Goal: Task Accomplishment & Management: Use online tool/utility

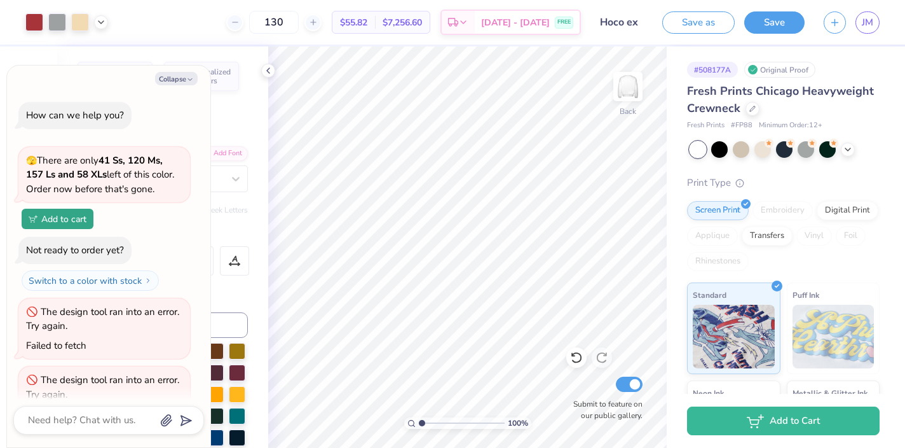
scroll to position [38, 0]
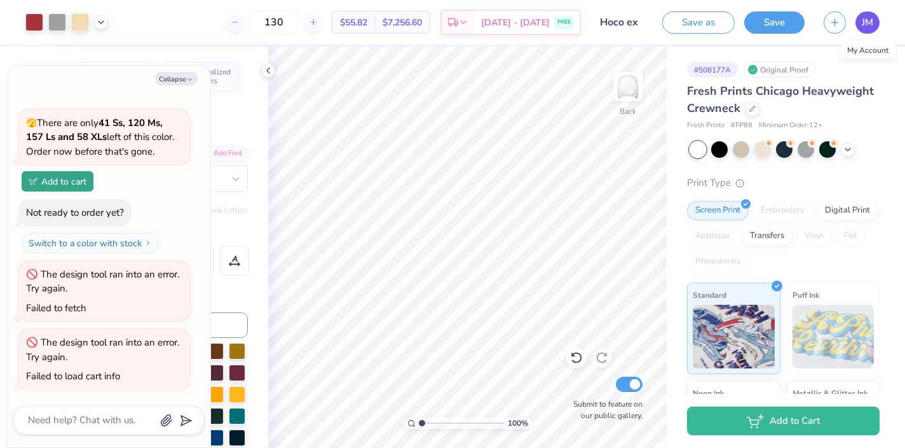
click at [862, 25] on span "JM" at bounding box center [867, 22] width 11 height 15
click at [860, 50] on div "My Account" at bounding box center [868, 50] width 55 height 18
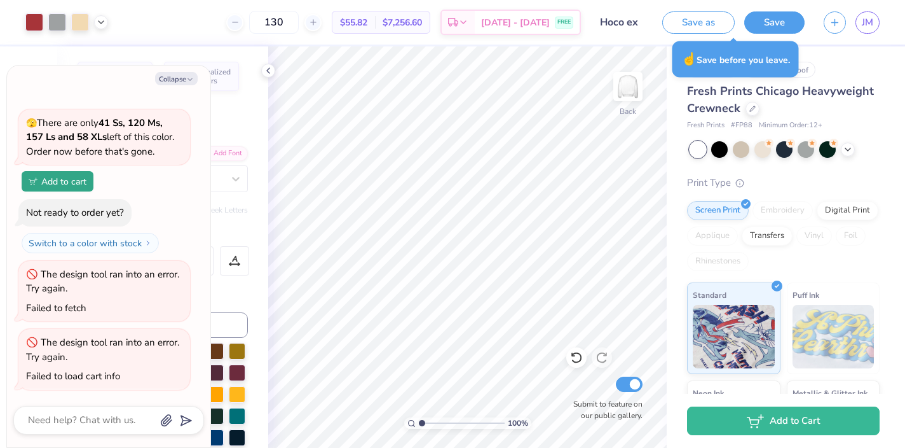
type textarea "x"
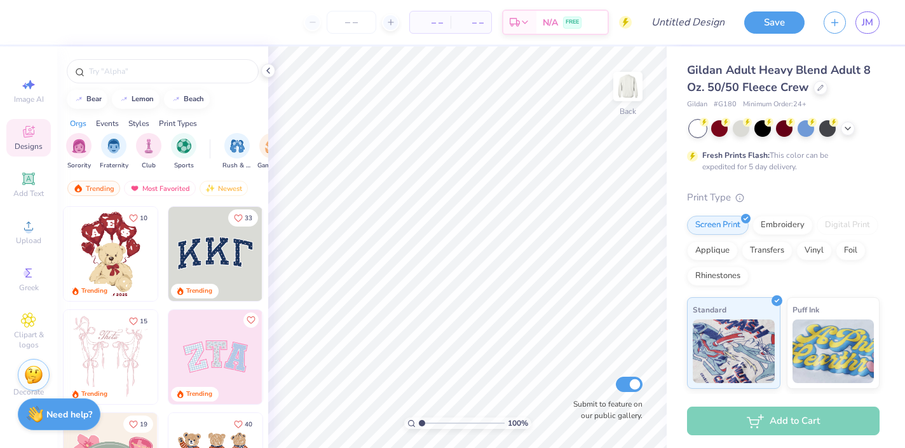
click at [231, 247] on img at bounding box center [215, 254] width 94 height 94
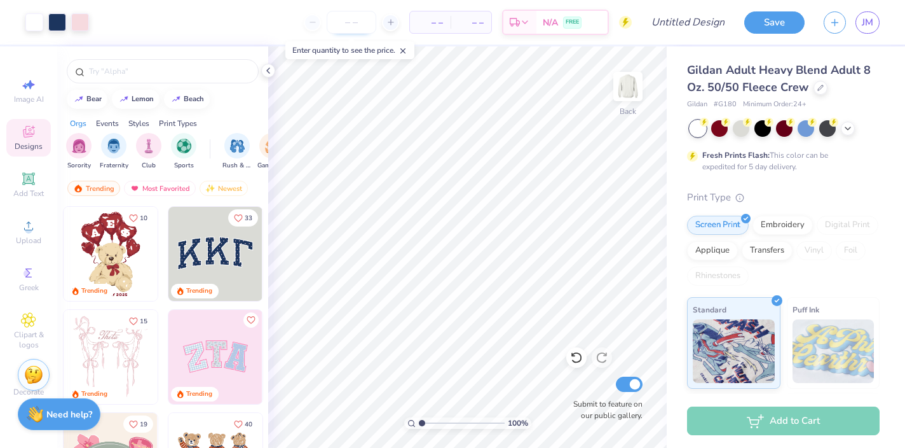
click at [350, 24] on input "number" at bounding box center [352, 22] width 50 height 23
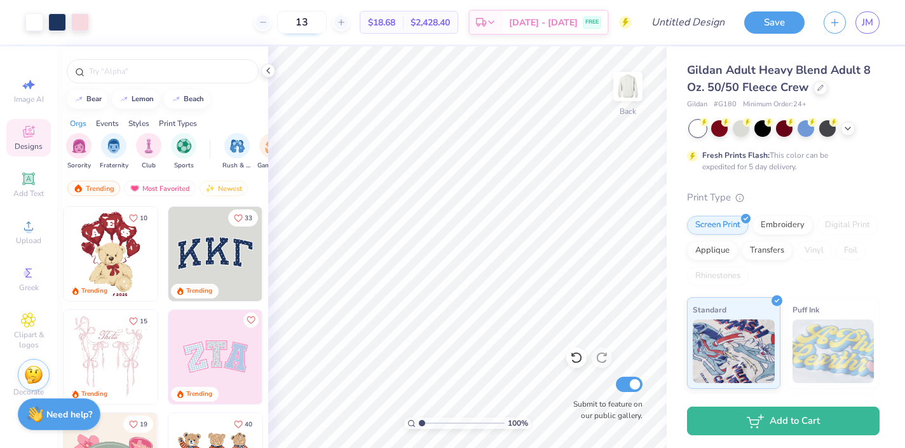
type input "1"
click at [314, 25] on input "50" at bounding box center [302, 22] width 50 height 23
type input "5"
type input "1"
type input "30"
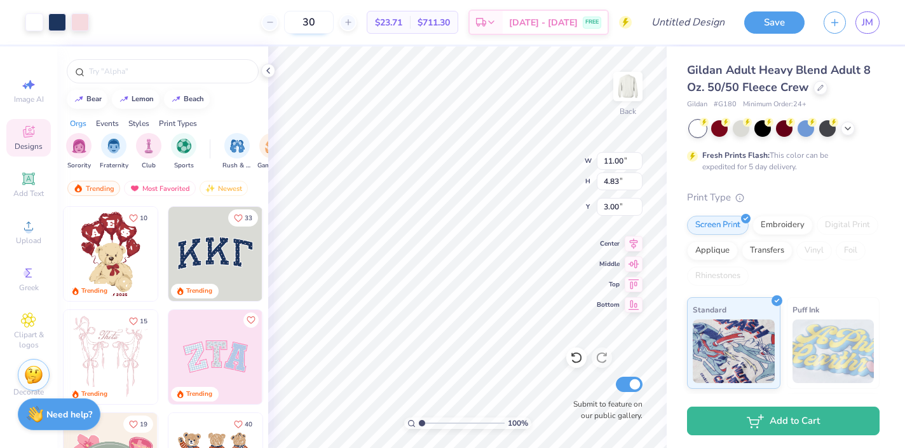
type input "10.81"
type input "4.61"
type input "3.09"
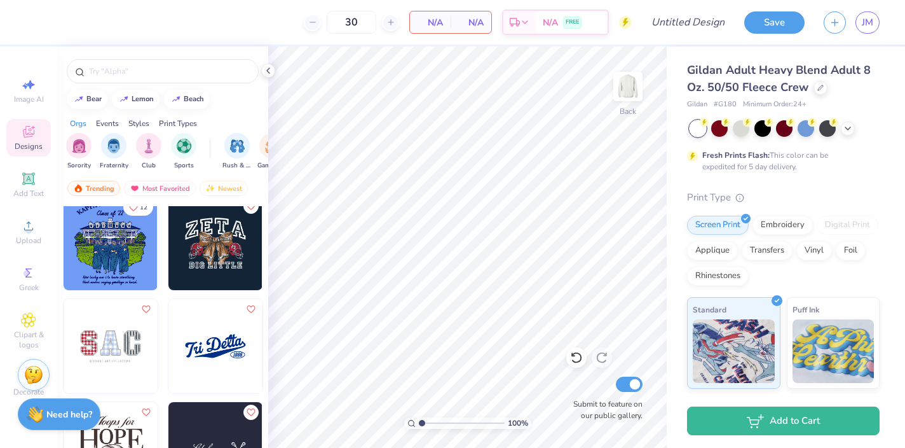
scroll to position [4243, 0]
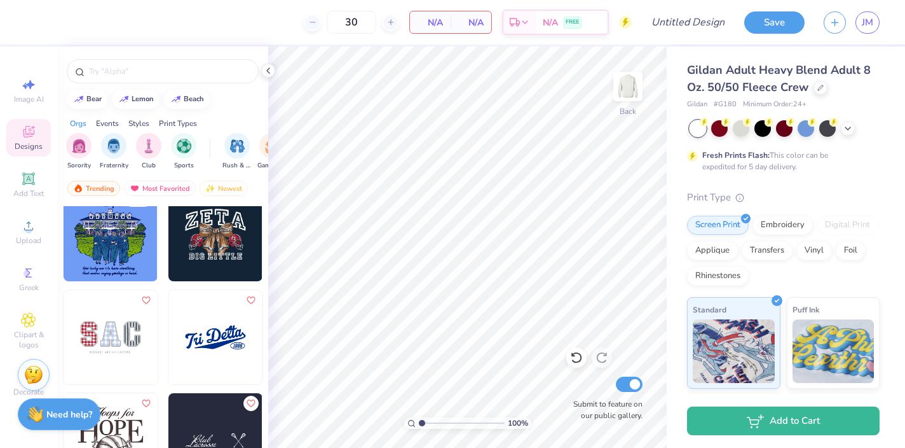
click at [209, 242] on img at bounding box center [215, 234] width 94 height 94
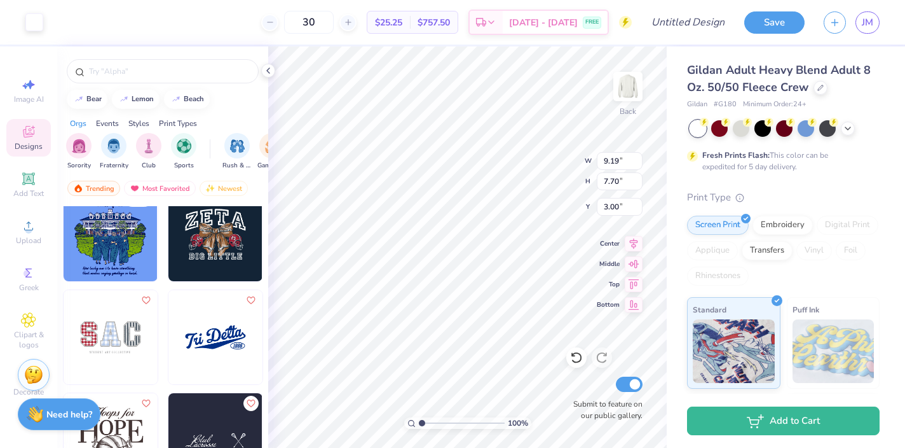
type input "3.33"
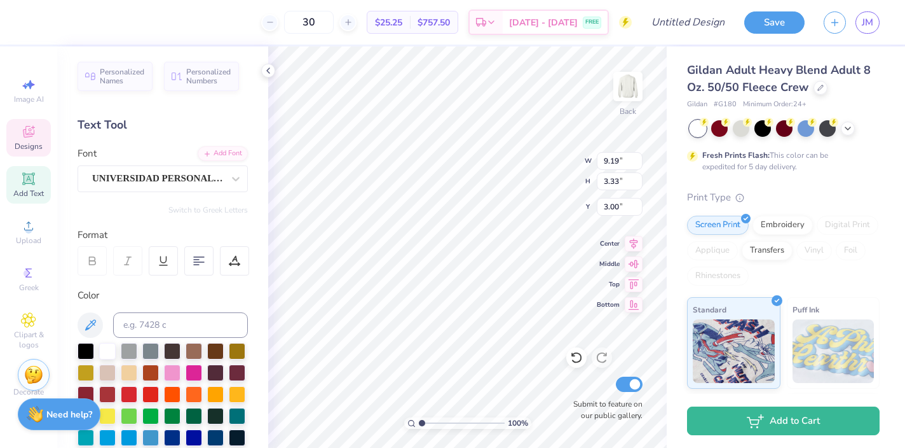
type textarea "Sig delt"
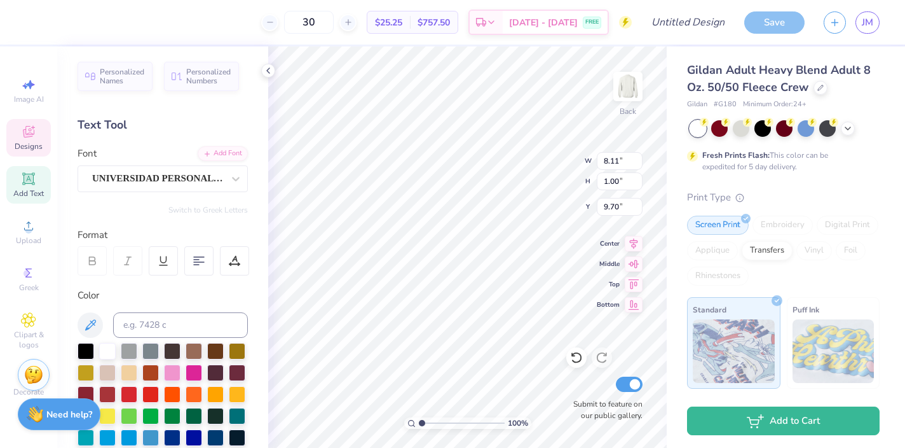
scroll to position [0, 1]
type textarea "Homecoming"
click at [638, 182] on input "3.7" at bounding box center [620, 181] width 46 height 18
click at [638, 182] on input "3.69" at bounding box center [620, 181] width 46 height 18
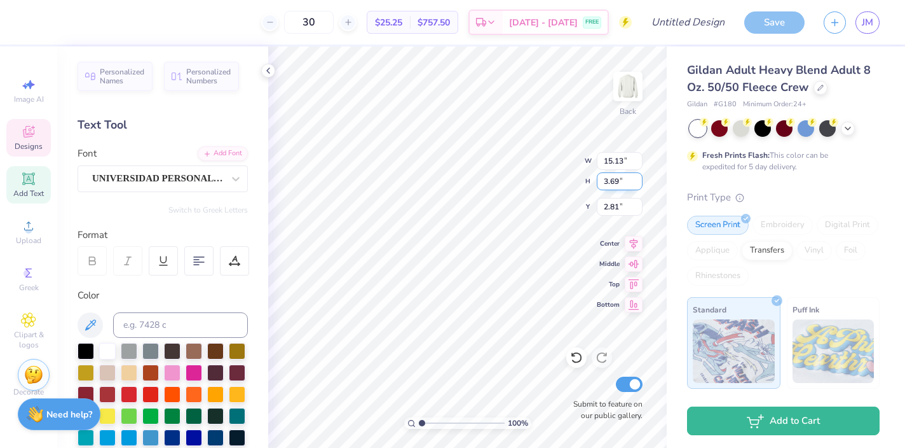
click at [638, 182] on input "3.68" at bounding box center [620, 181] width 46 height 18
click at [638, 182] on input "3.67" at bounding box center [620, 181] width 46 height 18
click at [638, 182] on input "3.66" at bounding box center [620, 181] width 46 height 18
click at [638, 182] on input "3.65" at bounding box center [620, 181] width 46 height 18
click at [638, 182] on input "3.64" at bounding box center [620, 181] width 46 height 18
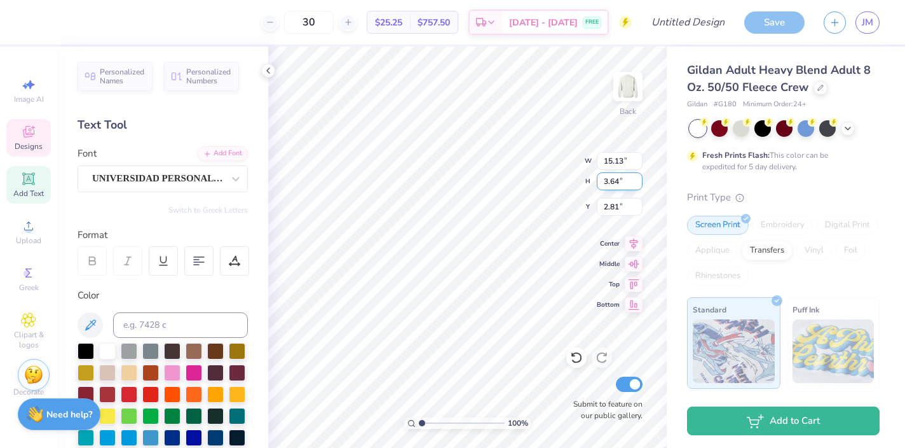
click at [638, 182] on input "3.63" at bounding box center [620, 181] width 46 height 18
type input "3.62"
click at [638, 182] on input "3.62" at bounding box center [620, 181] width 46 height 18
click at [631, 162] on input "15.13" at bounding box center [620, 161] width 46 height 18
type input "15"
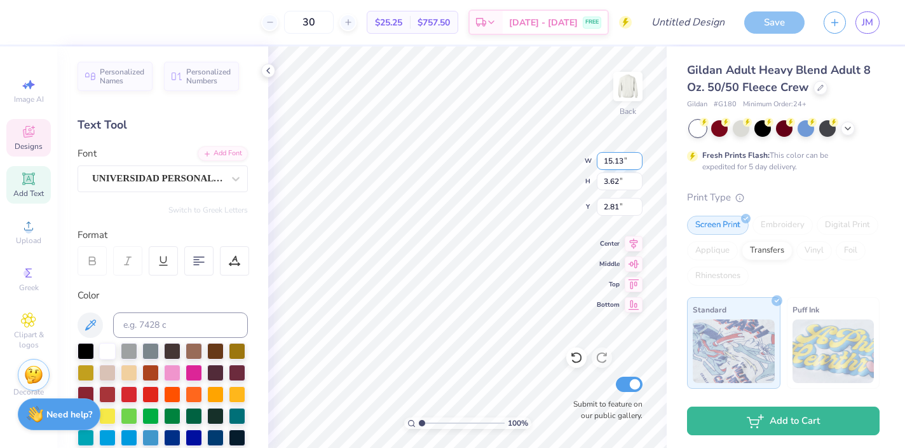
click at [636, 163] on input "15" at bounding box center [620, 161] width 46 height 18
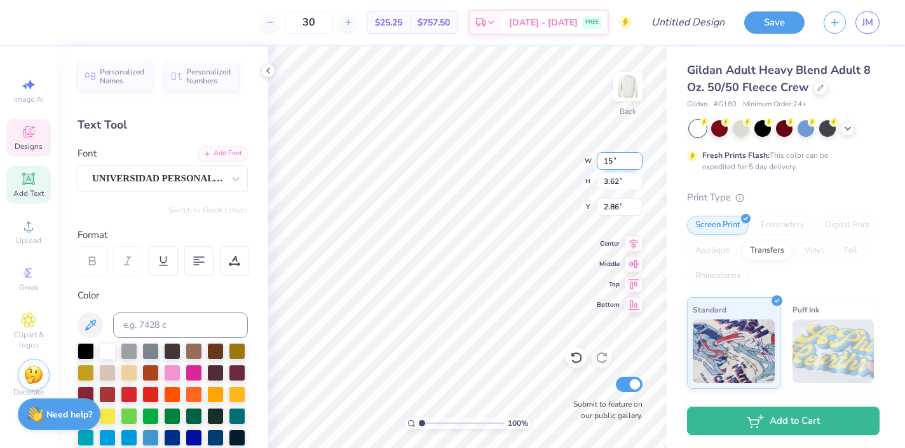
type input "2.86"
click at [627, 158] on input "15" at bounding box center [620, 161] width 46 height 18
type input "3.00"
type input "12.90"
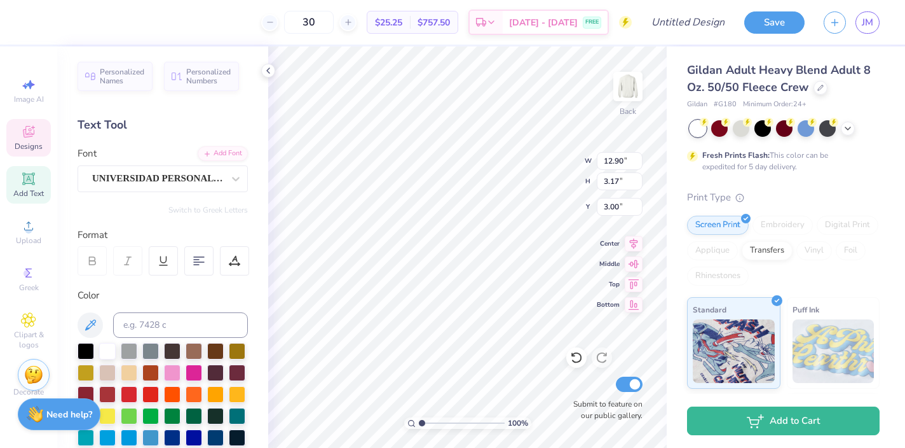
type input "3.17"
type input "3.45"
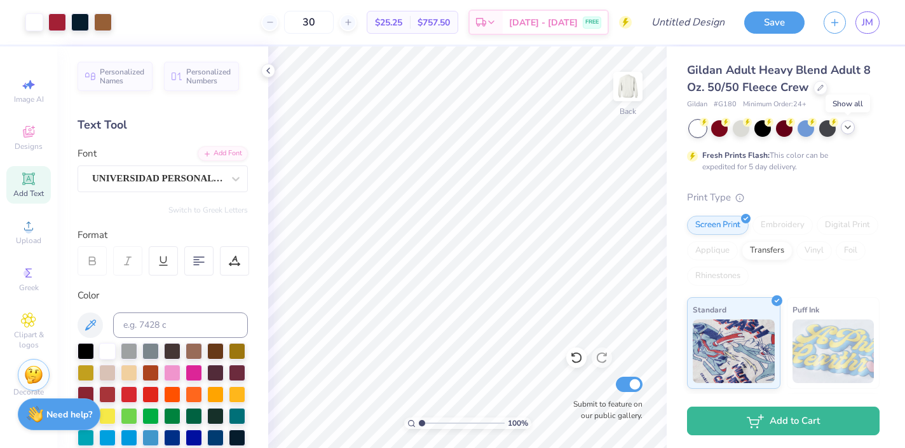
click at [850, 127] on icon at bounding box center [848, 127] width 10 height 10
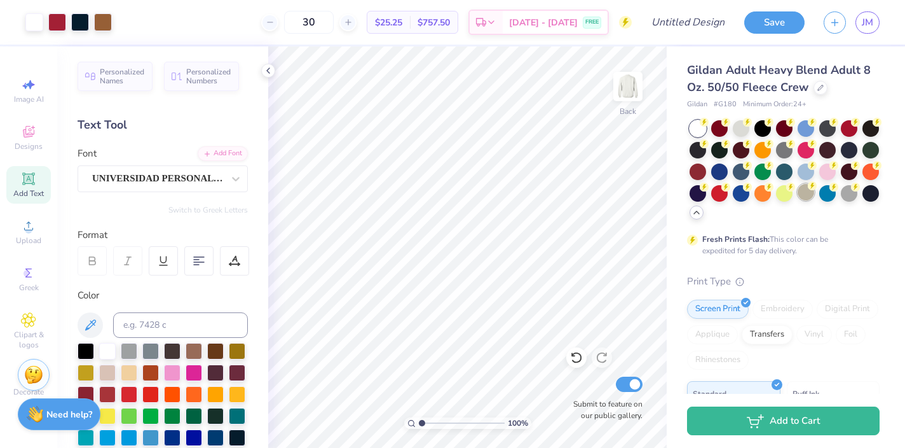
click at [806, 191] on div at bounding box center [806, 192] width 17 height 17
click at [736, 126] on div at bounding box center [741, 127] width 17 height 17
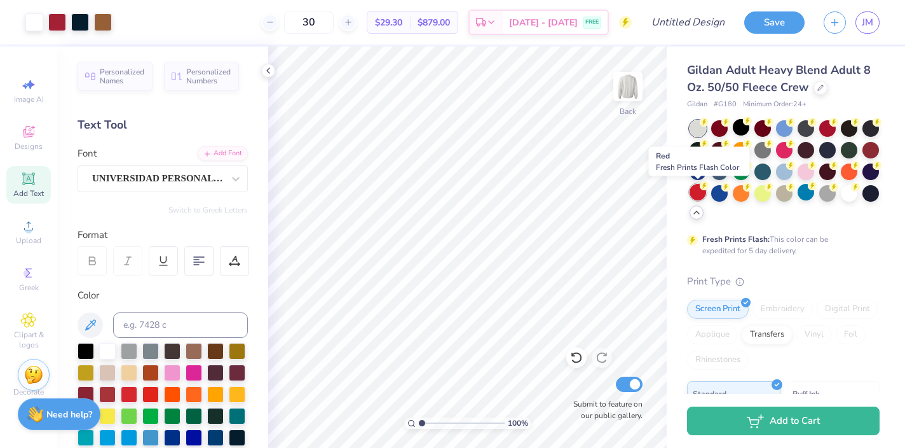
click at [696, 189] on div at bounding box center [698, 192] width 17 height 17
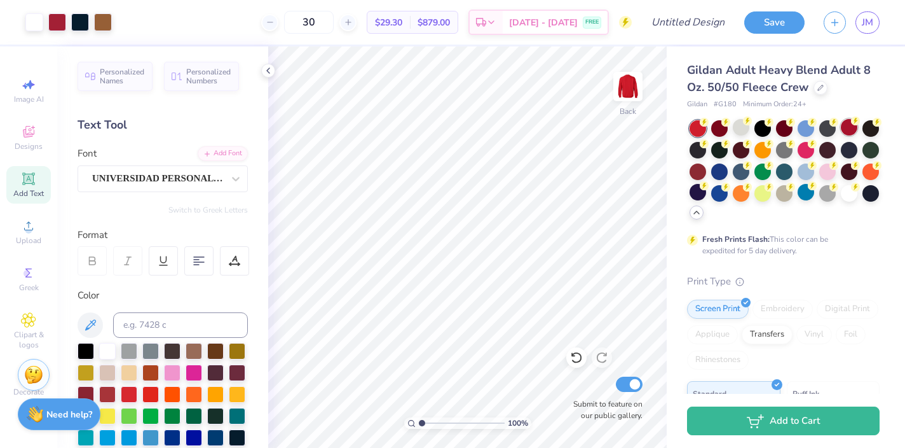
click at [849, 127] on div at bounding box center [849, 127] width 17 height 17
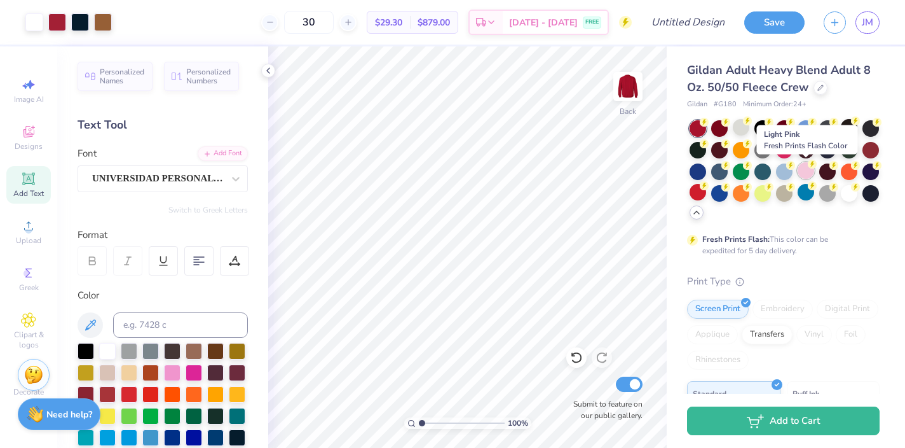
click at [804, 168] on div at bounding box center [806, 170] width 17 height 17
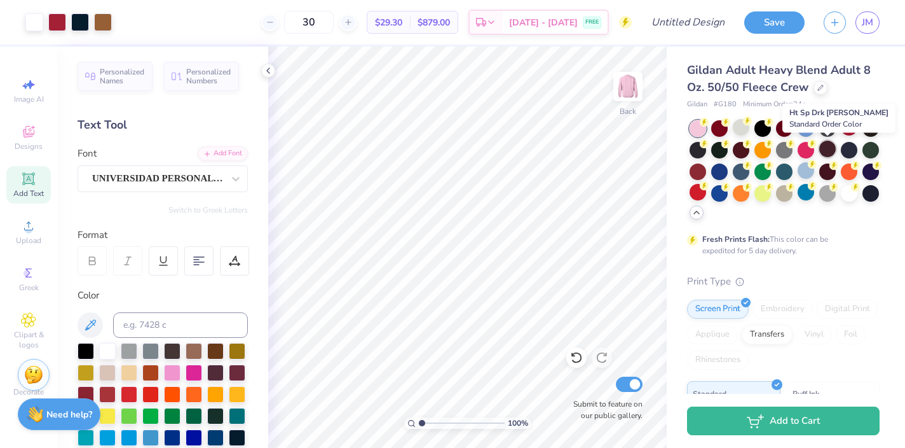
click at [829, 150] on div at bounding box center [828, 149] width 17 height 17
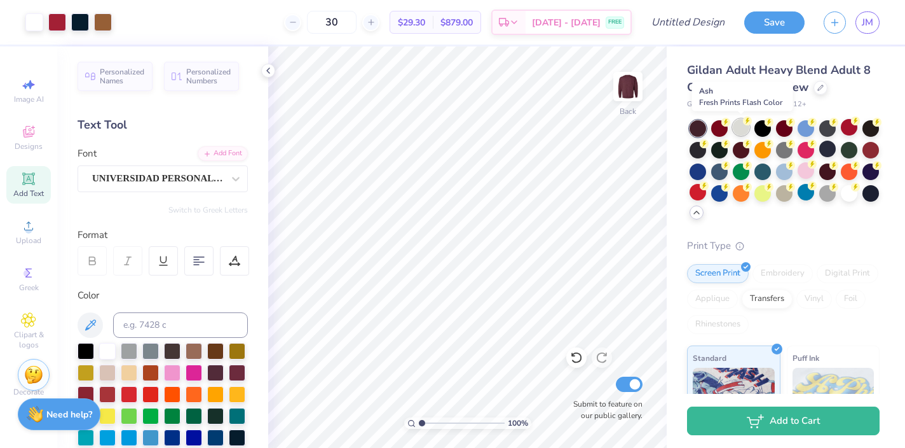
click at [743, 127] on div at bounding box center [741, 127] width 17 height 17
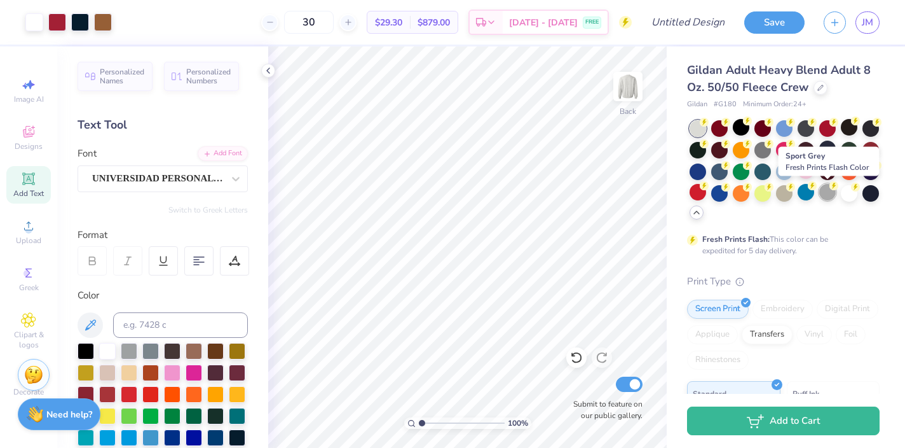
click at [825, 193] on div at bounding box center [828, 192] width 17 height 17
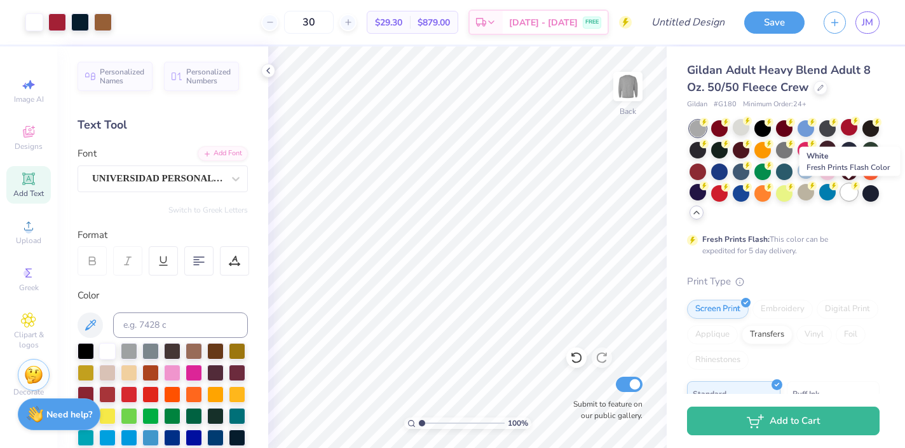
click at [847, 195] on div at bounding box center [849, 192] width 17 height 17
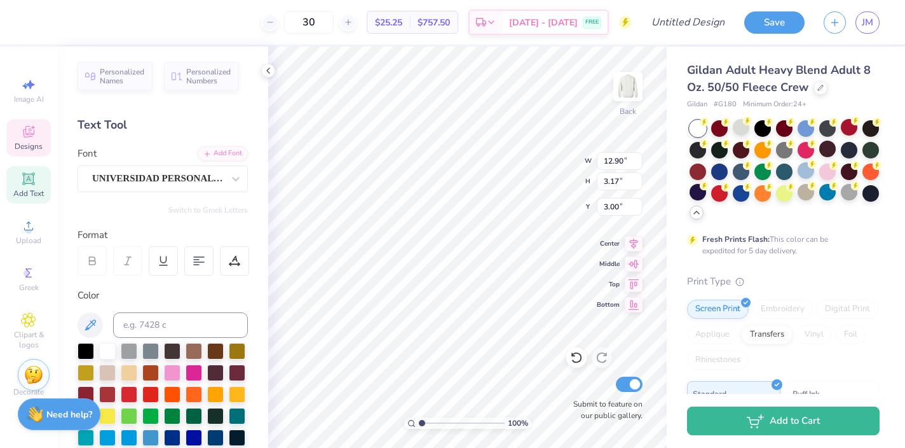
scroll to position [0, 1]
click at [215, 345] on div at bounding box center [215, 349] width 17 height 17
click at [89, 322] on icon at bounding box center [90, 324] width 15 height 15
click at [87, 323] on icon at bounding box center [90, 324] width 15 height 15
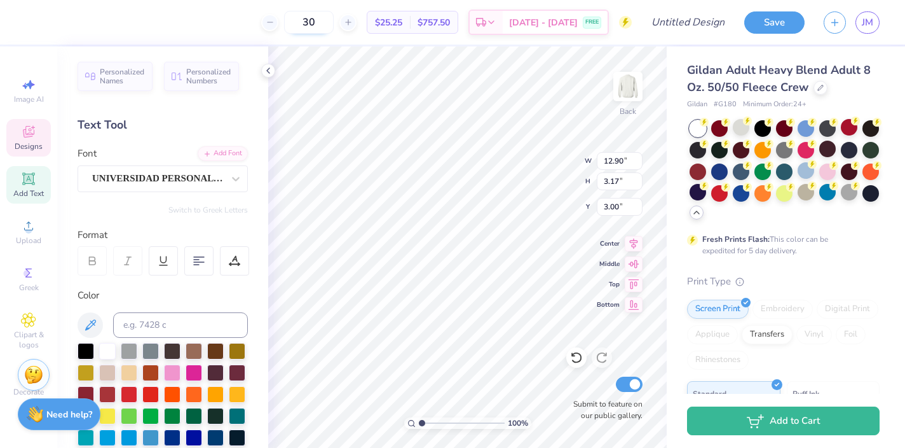
click at [325, 21] on input "30" at bounding box center [309, 22] width 50 height 23
click at [306, 22] on input "30" at bounding box center [309, 22] width 50 height 23
type input "130"
click at [88, 389] on div at bounding box center [86, 393] width 17 height 17
type input "9.80"
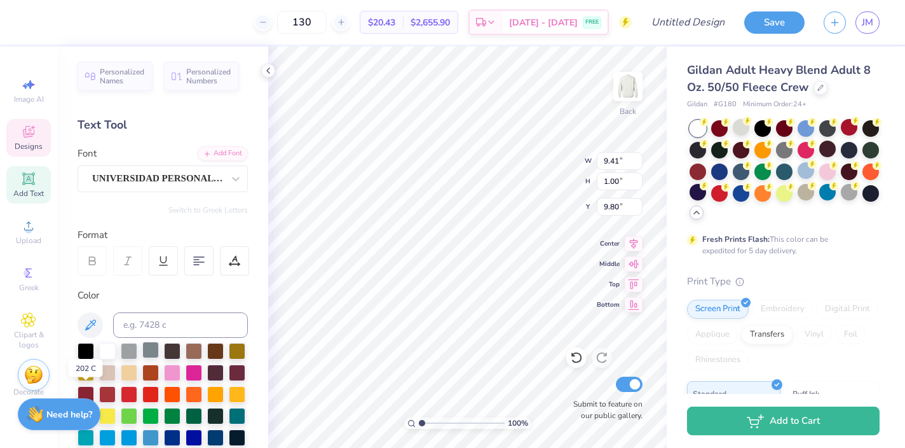
drag, startPoint x: 89, startPoint y: 388, endPoint x: 146, endPoint y: 357, distance: 65.2
click at [89, 388] on div at bounding box center [86, 394] width 17 height 17
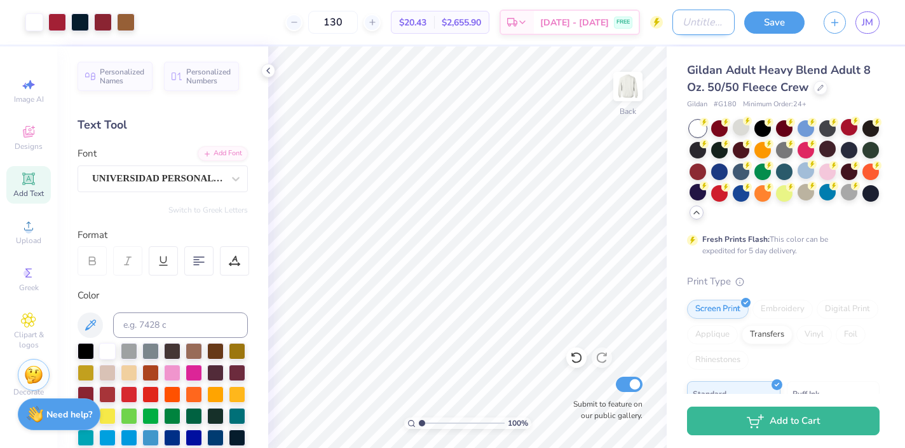
click at [673, 21] on input "Design Title" at bounding box center [704, 22] width 62 height 25
type input "bow hoco"
click at [771, 20] on button "Save" at bounding box center [775, 21] width 60 height 22
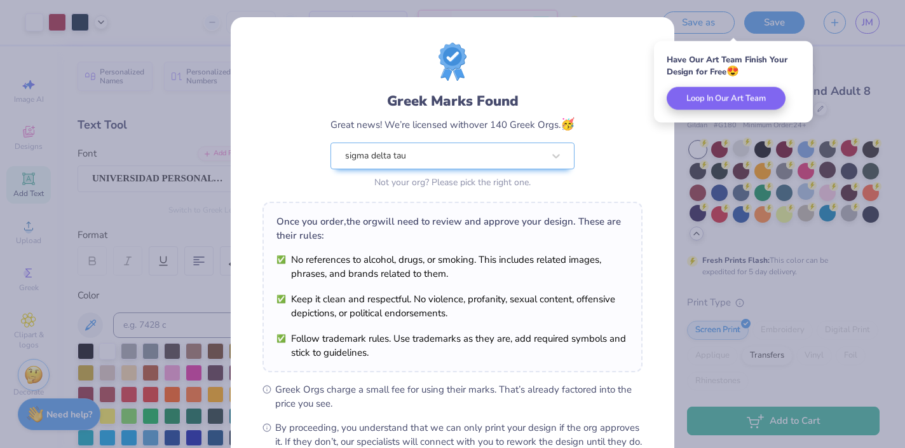
scroll to position [148, 0]
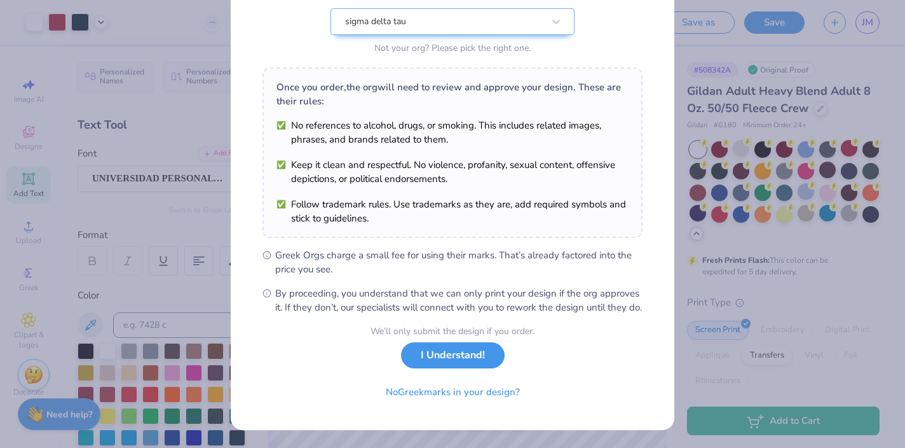
click at [464, 355] on button "I Understand!" at bounding box center [453, 355] width 104 height 26
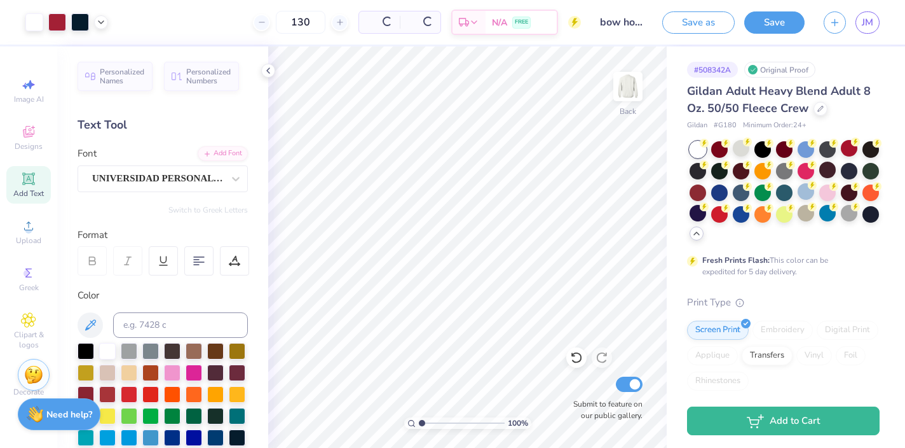
scroll to position [0, 0]
click at [868, 26] on span "JM" at bounding box center [867, 22] width 11 height 15
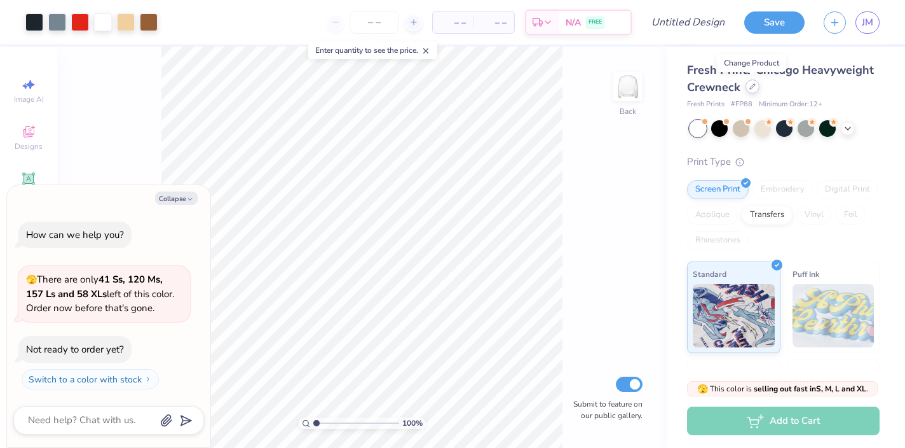
click at [755, 88] on div at bounding box center [753, 86] width 14 height 14
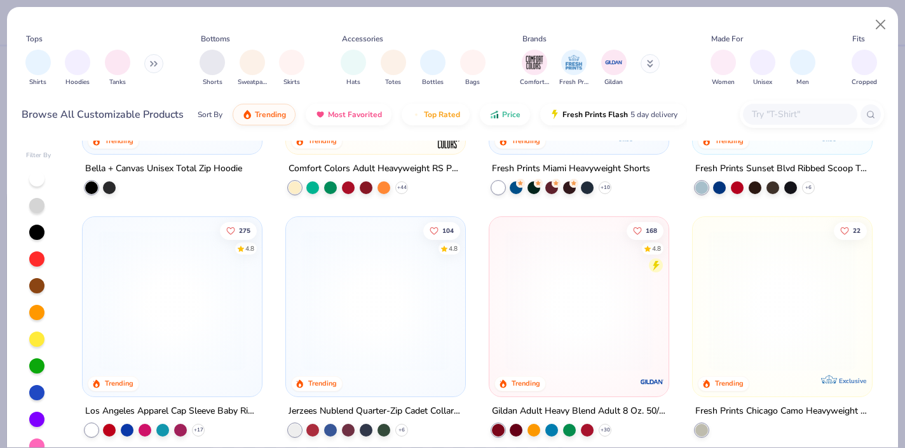
scroll to position [900, 0]
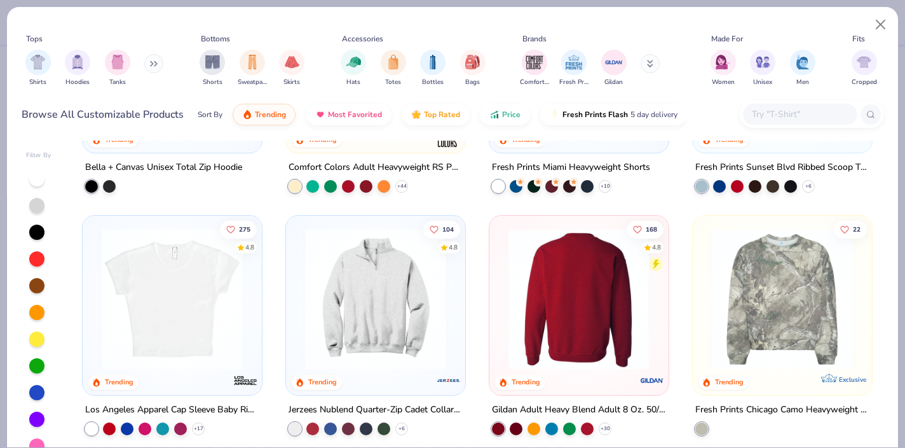
click at [584, 306] on img at bounding box center [579, 298] width 154 height 141
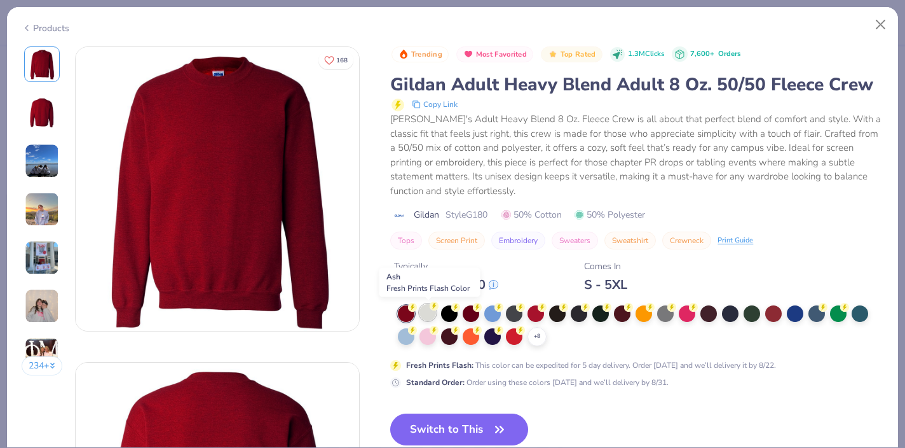
click at [427, 313] on div at bounding box center [428, 312] width 17 height 17
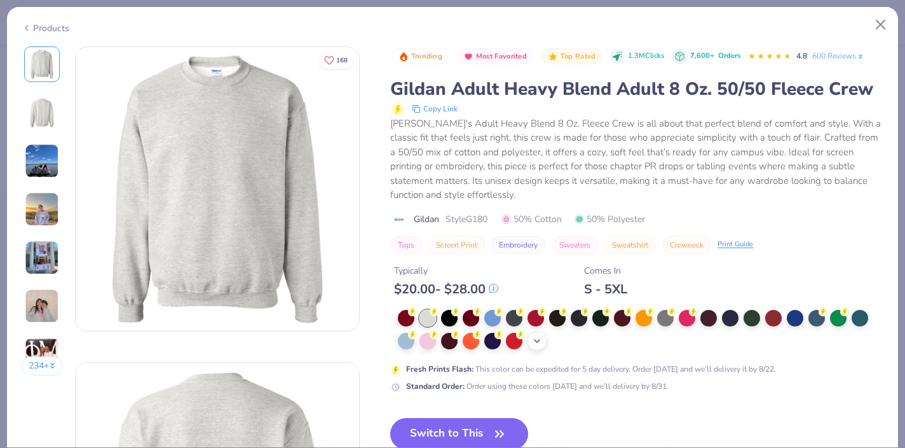
click at [540, 338] on icon at bounding box center [537, 341] width 10 height 10
click at [661, 339] on div at bounding box center [665, 339] width 17 height 17
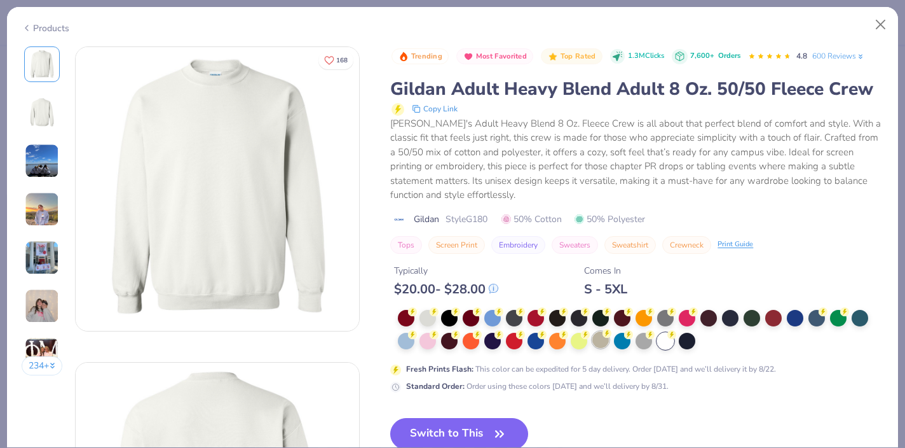
click at [603, 340] on div at bounding box center [601, 339] width 17 height 17
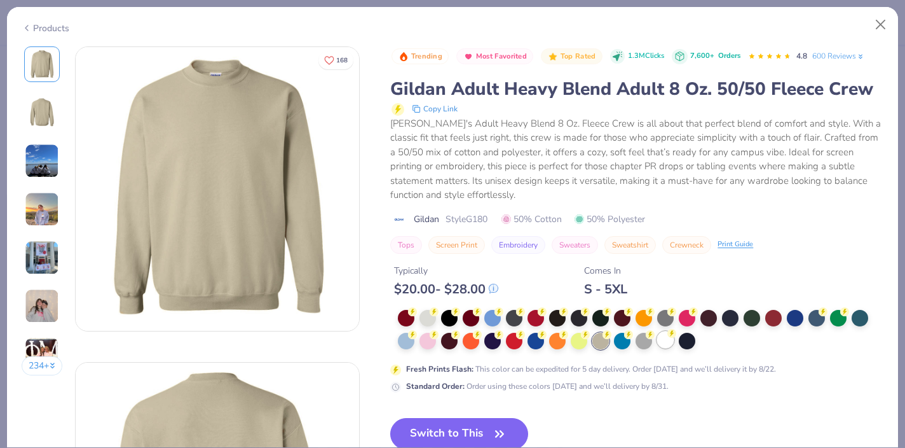
click at [663, 347] on div at bounding box center [665, 339] width 17 height 17
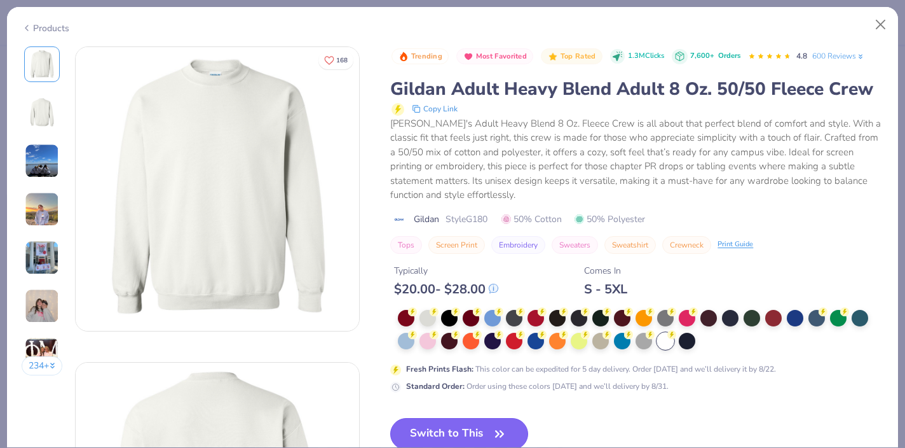
click at [472, 432] on button "Switch to This" at bounding box center [459, 434] width 138 height 32
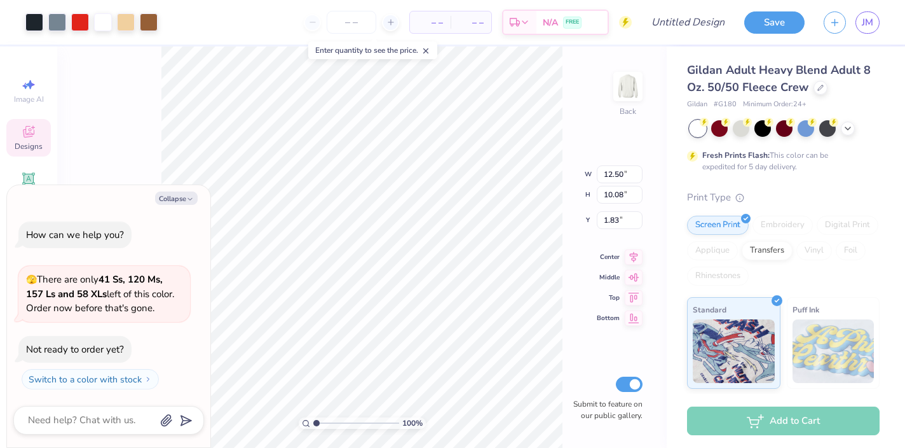
type textarea "x"
type input "12.45"
type input "1.80"
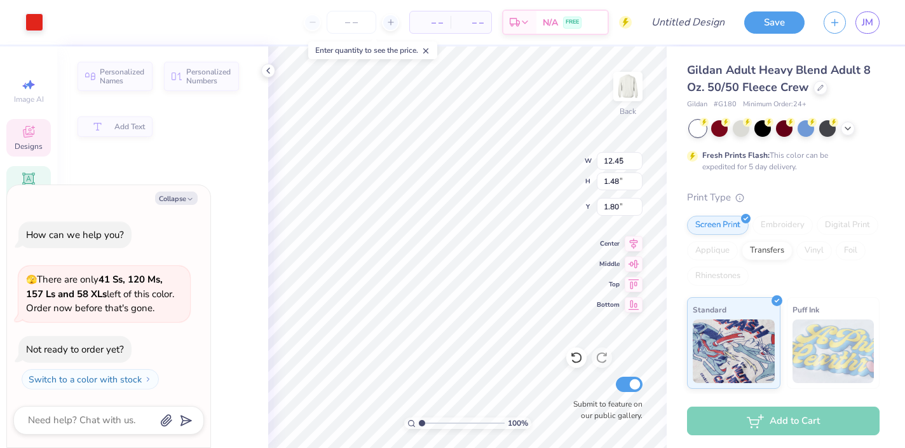
type textarea "x"
type input "9.47"
type input "1.48"
type input "2.23"
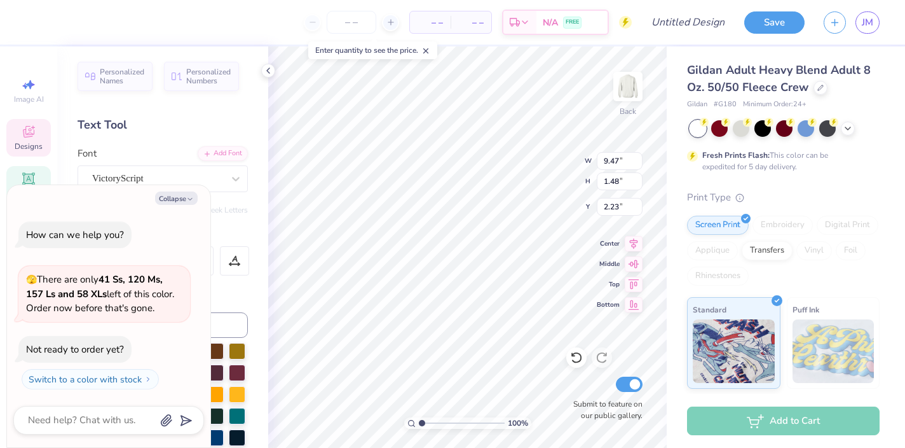
type textarea "x"
type textarea "S"
type textarea "x"
type textarea "Si"
type textarea "x"
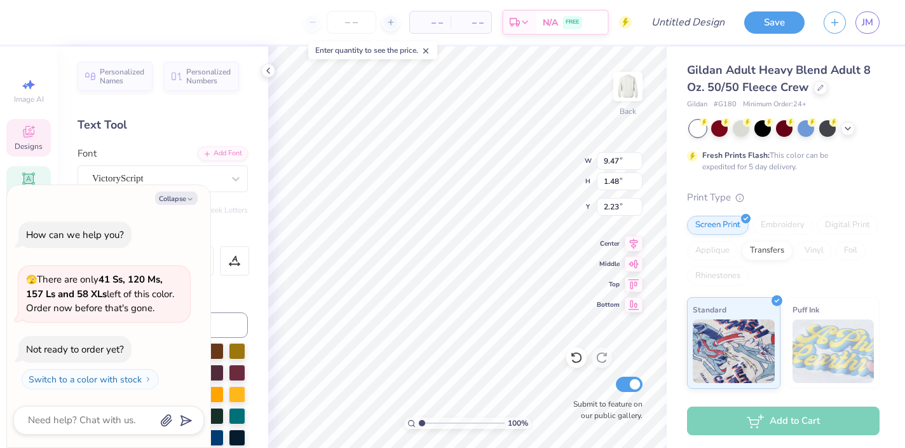
type textarea "Sig"
type textarea "x"
type textarea "Sigm"
type textarea "x"
type textarea "Sigma"
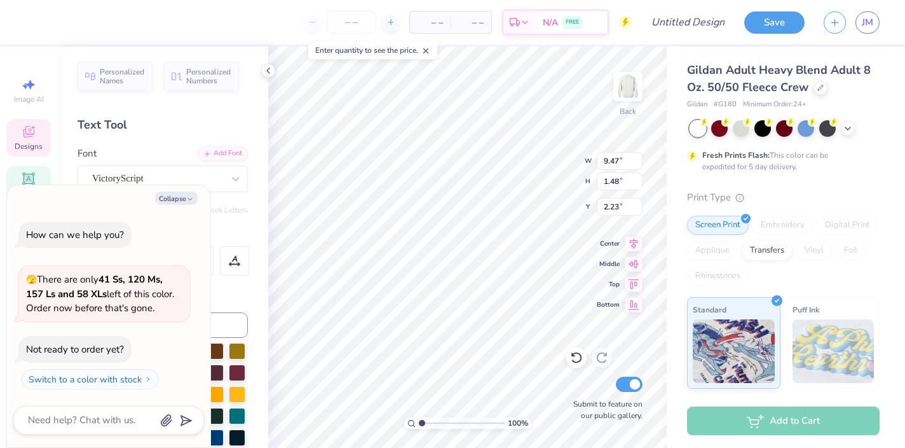
type textarea "x"
type textarea "Sigma"
type textarea "x"
type textarea "Sigma D"
type textarea "x"
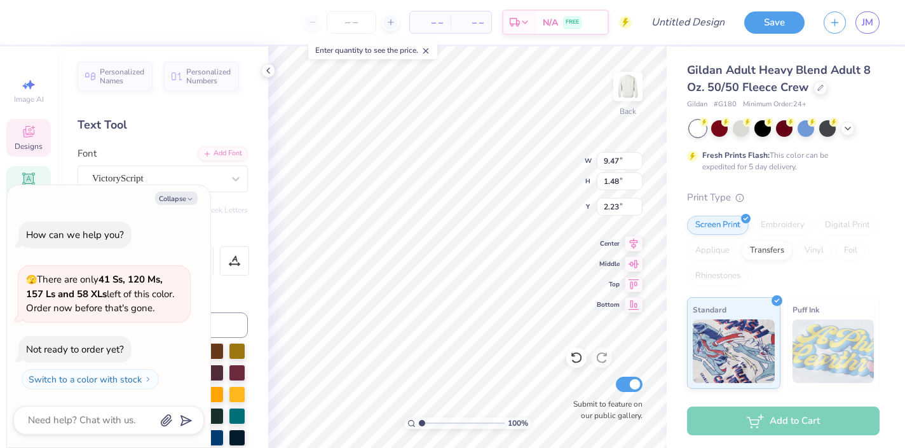
type textarea "Sigma De"
type textarea "x"
type textarea "Sigma Del"
type textarea "x"
type textarea "Sigma Delt"
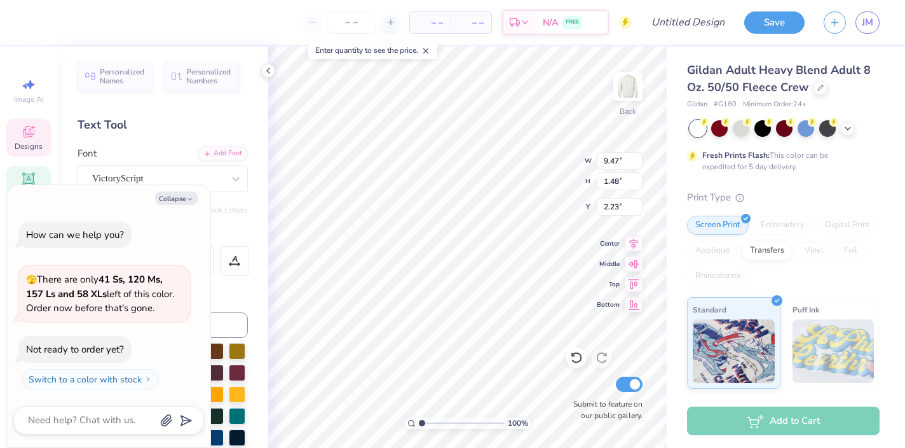
type textarea "x"
type textarea "Sigma Delta"
type textarea "x"
type textarea "Sigma Delta"
type textarea "x"
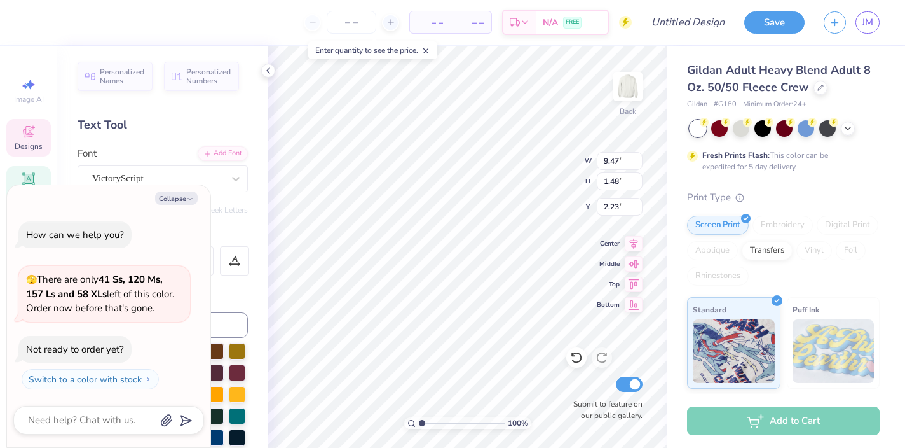
type textarea "Sigma Delta T"
type textarea "x"
type textarea "Sigma Delta Ta"
type textarea "x"
type textarea "Sigma Delta Tau"
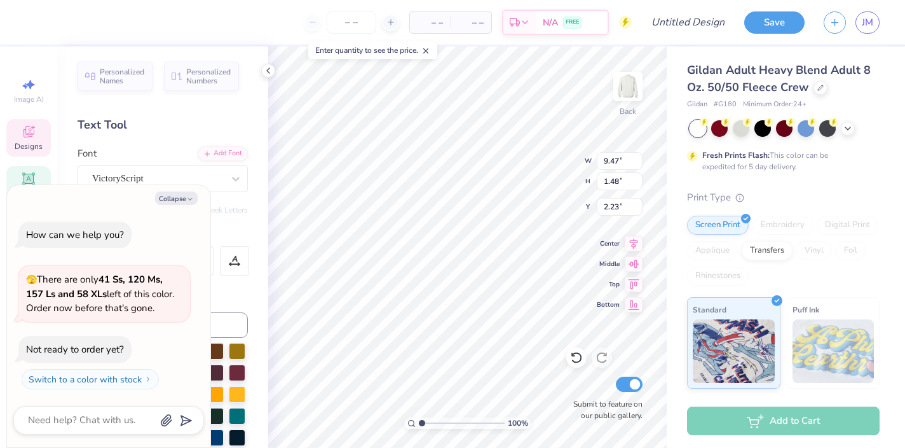
scroll to position [0, 3]
type textarea "x"
type input "3.74"
type textarea "x"
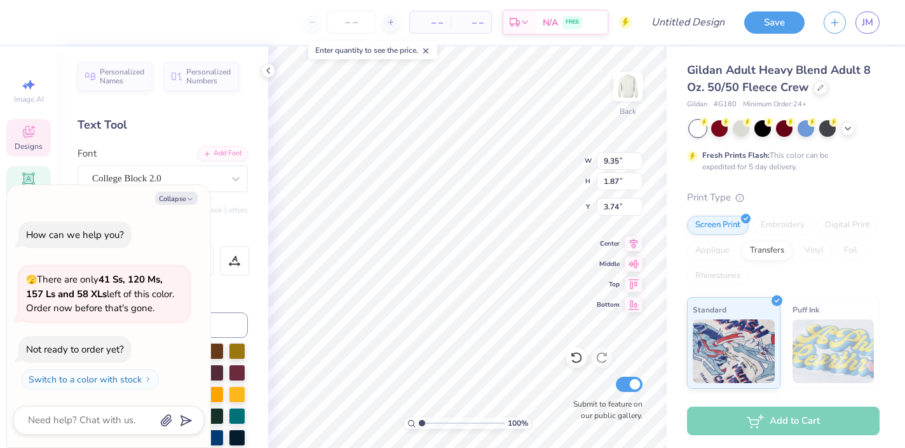
type textarea "G"
type textarea "x"
type textarea "h"
type textarea "x"
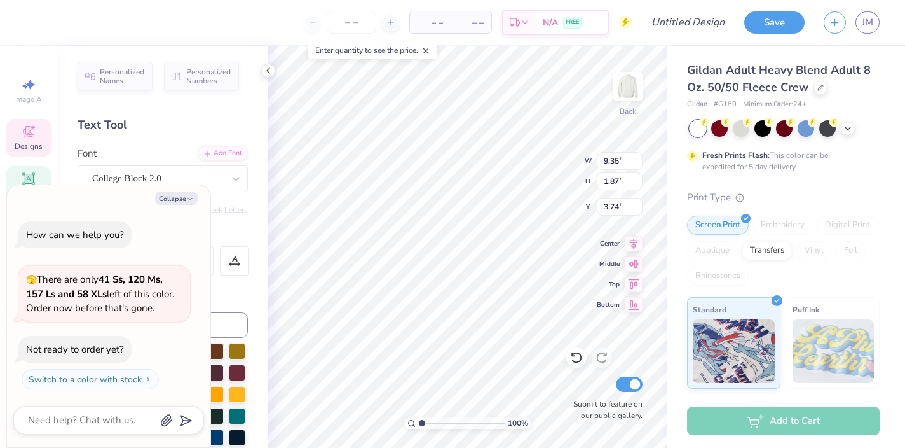
type textarea "ho"
type textarea "x"
type textarea "hom"
type textarea "x"
type textarea "home"
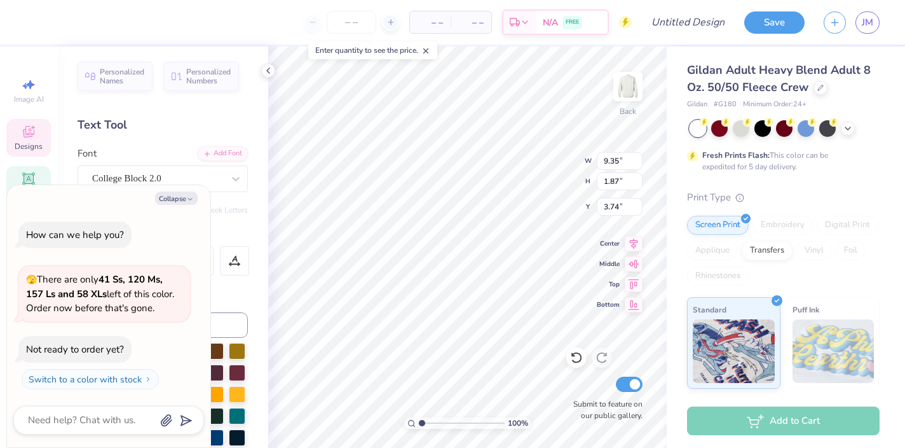
type textarea "x"
type textarea "homec"
type textarea "x"
type textarea "homeco"
type textarea "x"
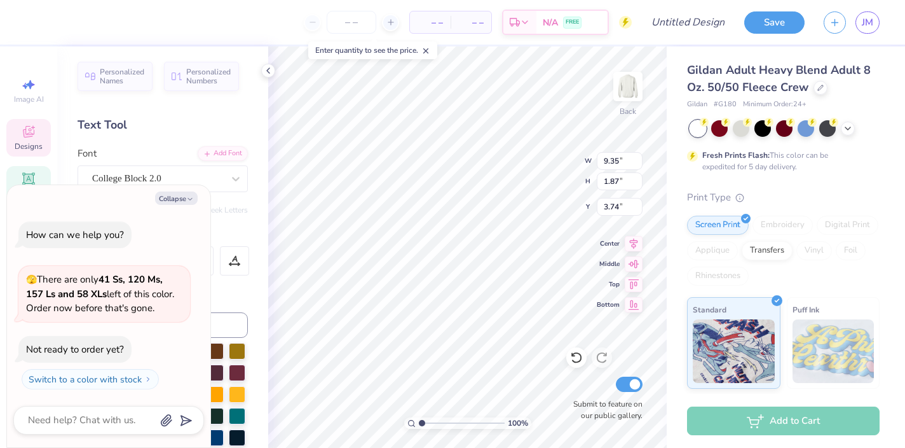
type textarea "homecom"
type textarea "x"
type textarea "homecomu"
type textarea "x"
type textarea "homecomun"
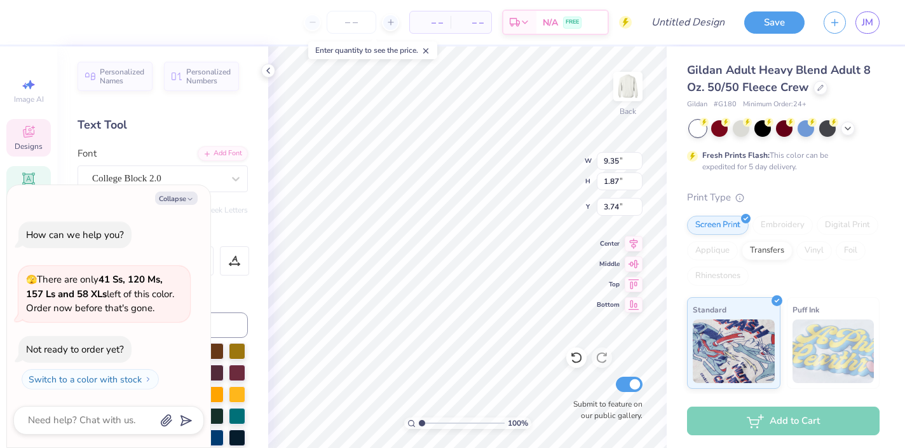
type textarea "x"
type textarea "homecomung"
type textarea "x"
type textarea "homecomun"
type textarea "x"
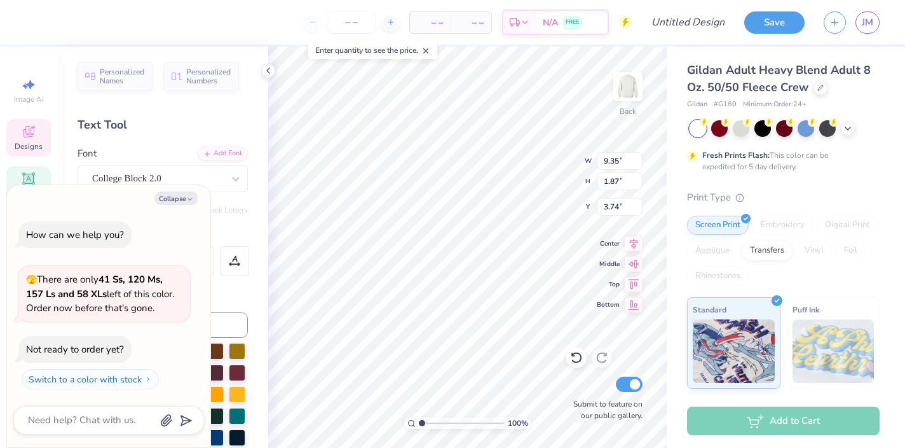
type textarea "homecomu"
type textarea "x"
type textarea "homecom"
type textarea "x"
type textarea "homecomi"
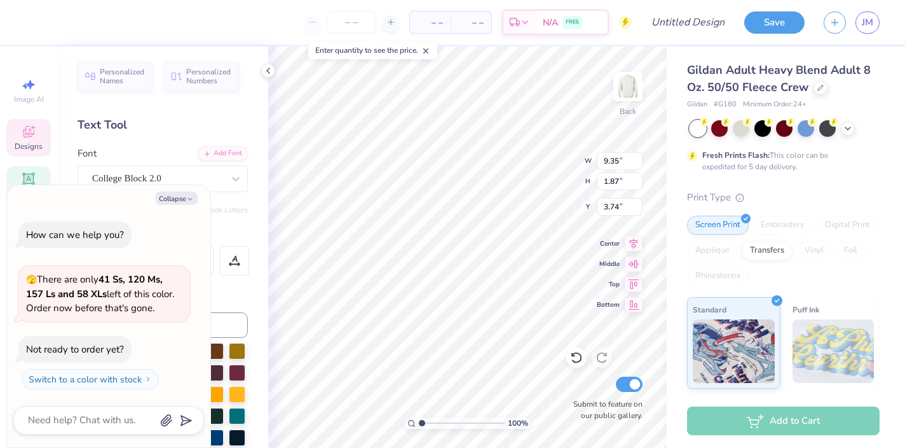
type textarea "x"
type textarea "homecoming"
type textarea "x"
type textarea "homecoming"
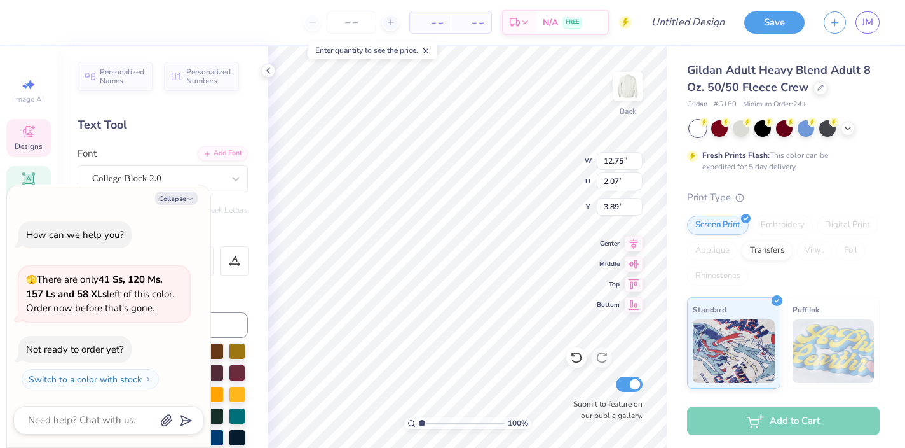
type textarea "x"
type input "10.65"
type input "1.73"
type input "4.23"
type textarea "x"
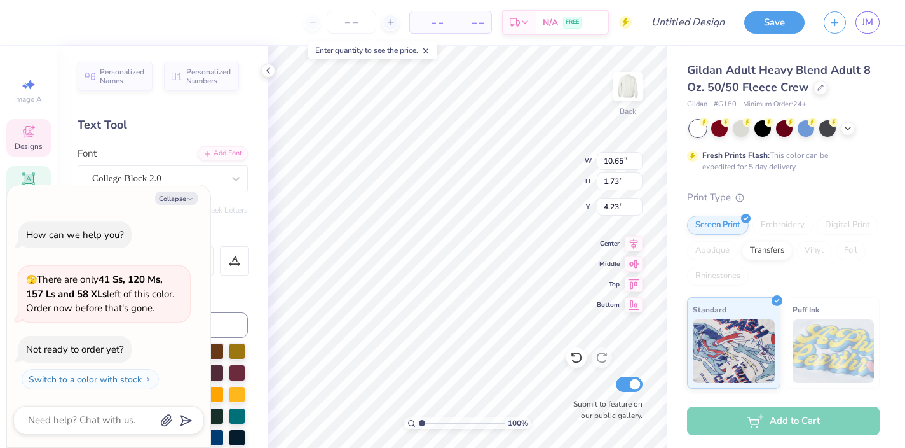
type input "3.74"
type textarea "x"
type input "12.07"
type input "10.00"
type input "1.80"
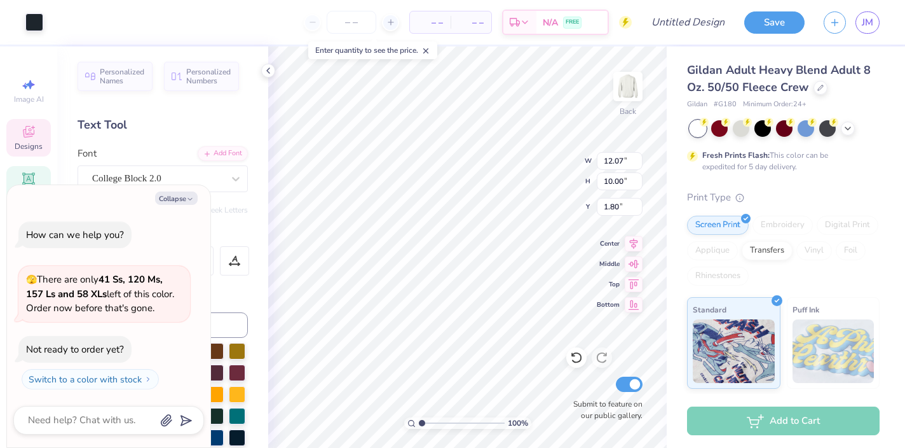
type textarea "x"
type input "12.08"
type input "10.01"
type input "1.79"
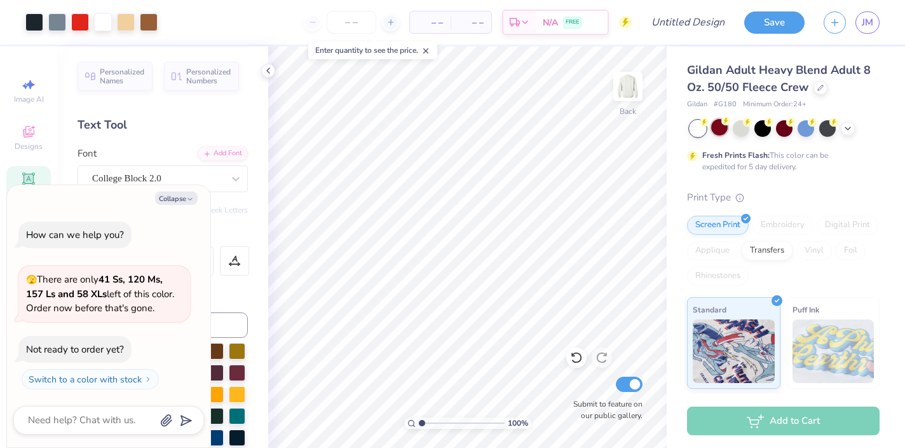
click at [722, 127] on div at bounding box center [719, 127] width 17 height 17
click at [783, 125] on div at bounding box center [784, 127] width 17 height 17
click at [848, 130] on icon at bounding box center [848, 127] width 10 height 10
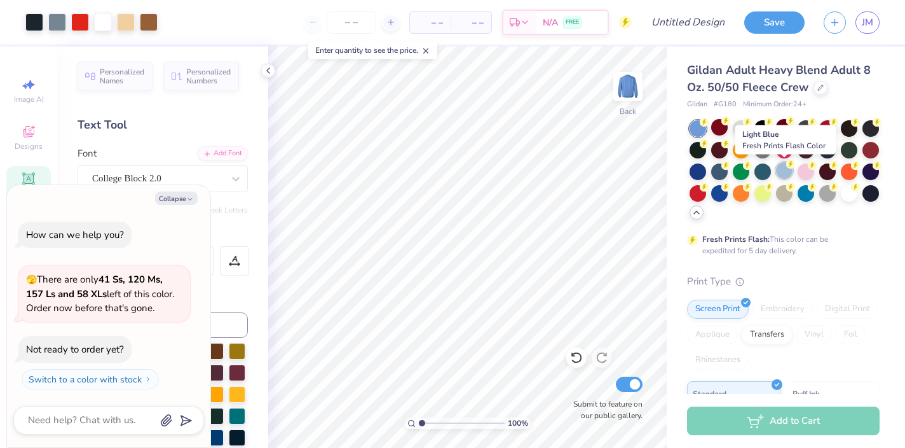
click at [781, 172] on div at bounding box center [784, 170] width 17 height 17
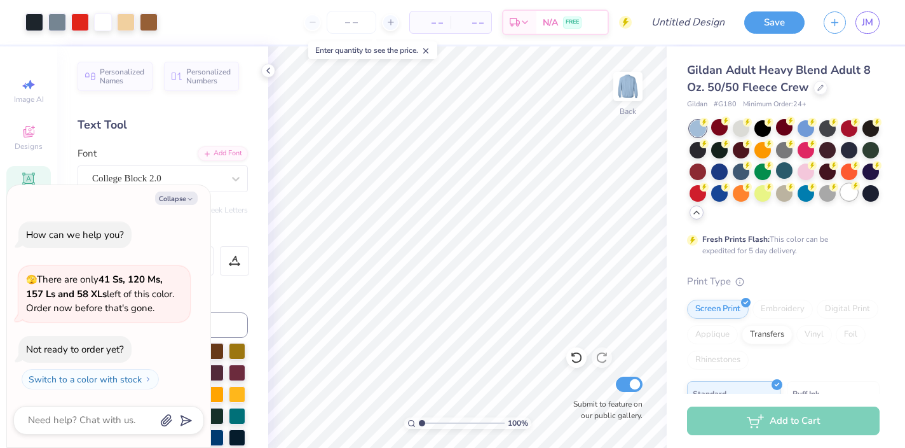
click at [848, 193] on div at bounding box center [849, 192] width 17 height 17
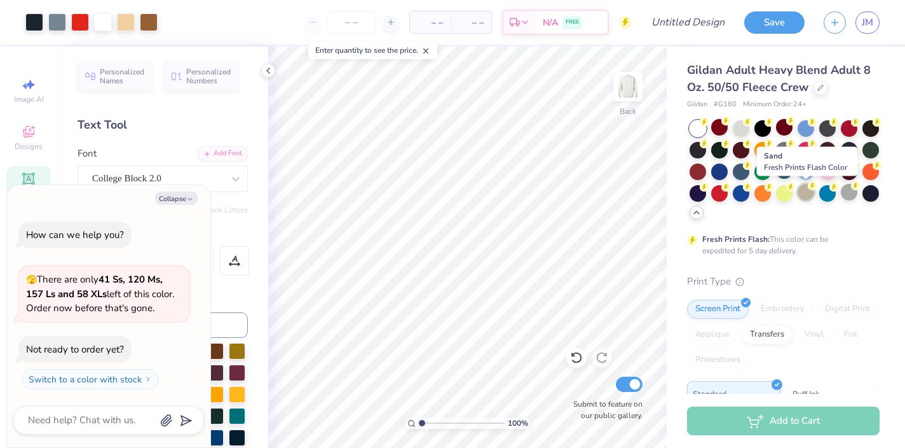
click at [809, 192] on div at bounding box center [806, 192] width 17 height 17
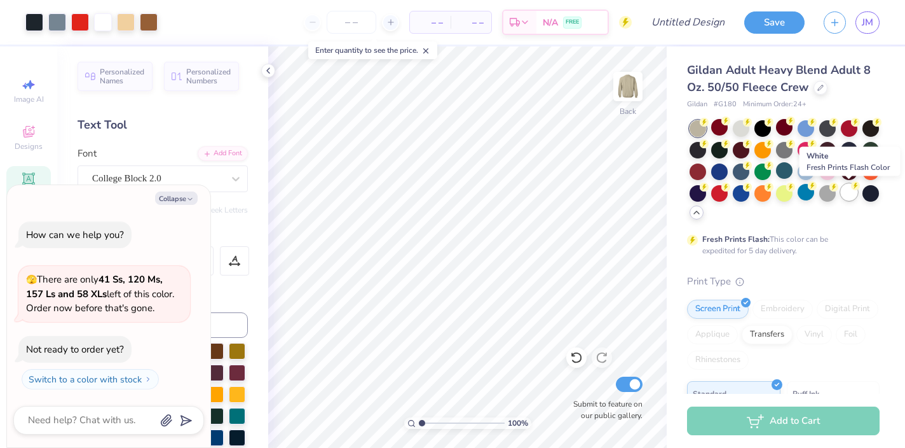
click at [849, 192] on div at bounding box center [849, 192] width 17 height 17
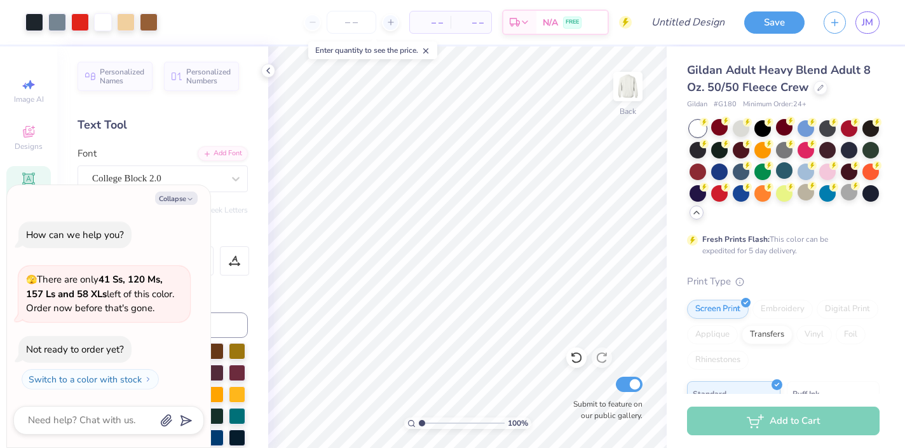
type textarea "x"
click at [685, 29] on input "Design Title" at bounding box center [704, 22] width 62 height 25
type input "h"
type textarea "x"
type input "ho"
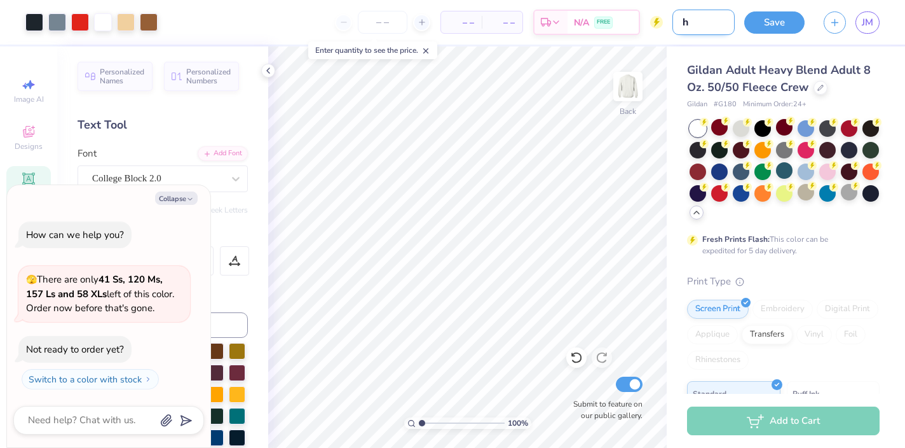
type textarea "x"
type input "hom"
type textarea "x"
type input "home"
type textarea "x"
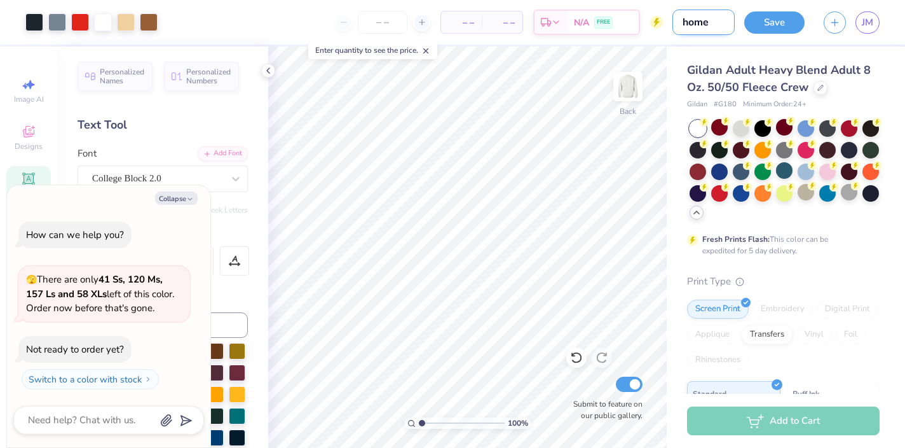
type input "homec"
type textarea "x"
type input "homeco"
type textarea "x"
type input "homecom"
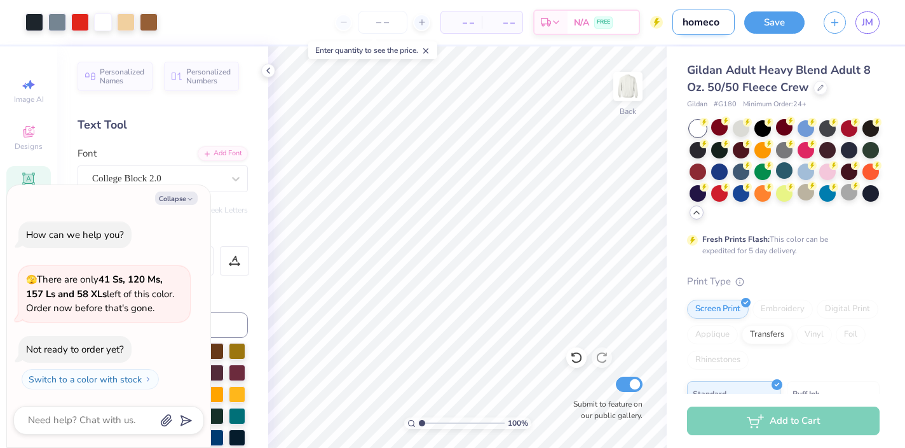
type textarea "x"
type input "homecomi"
type textarea "x"
type input "homecomin"
type textarea "x"
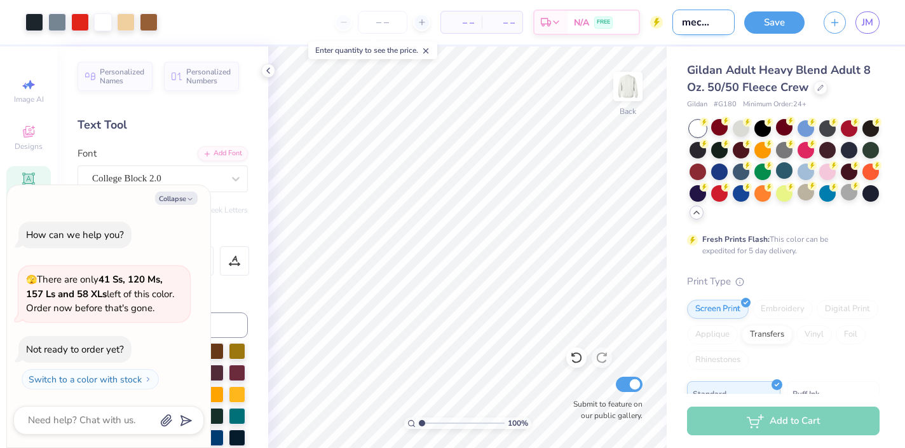
type input "homecoming"
type textarea "x"
type input "homecoming"
type textarea "x"
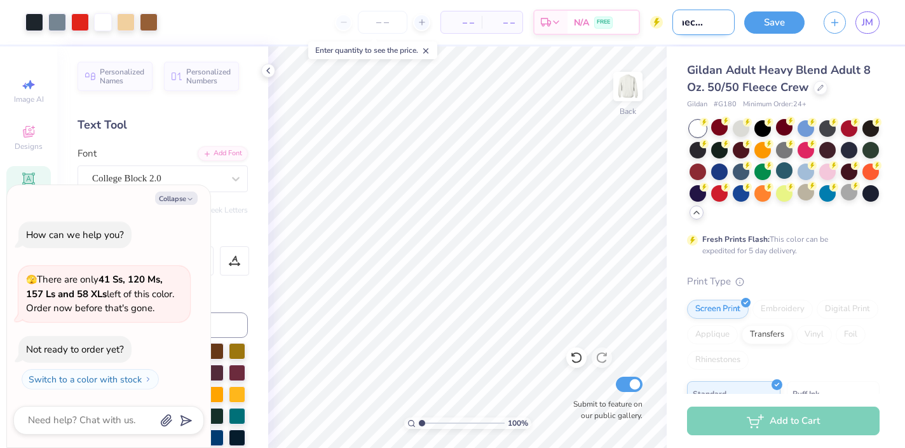
type input "homecoming f"
type textarea "x"
type input "homecoming fo"
type textarea "x"
type input "homecoming foo"
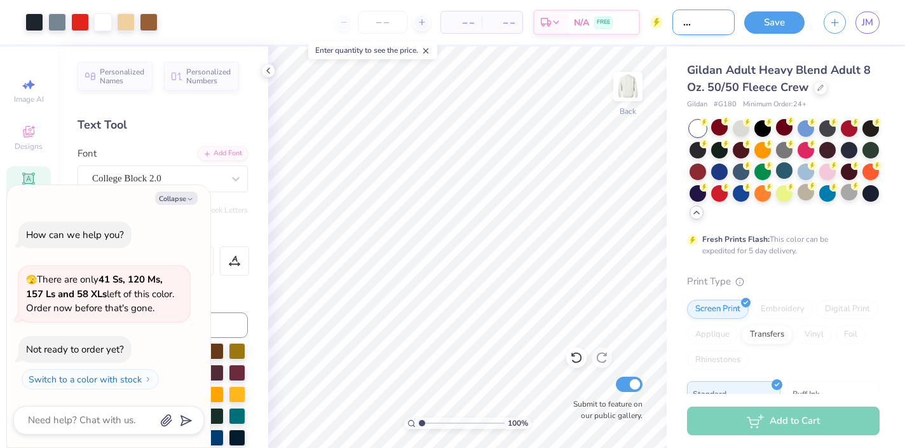
type textarea "x"
type input "homecoming foot"
type textarea "x"
type input "homecoming footb"
type textarea "x"
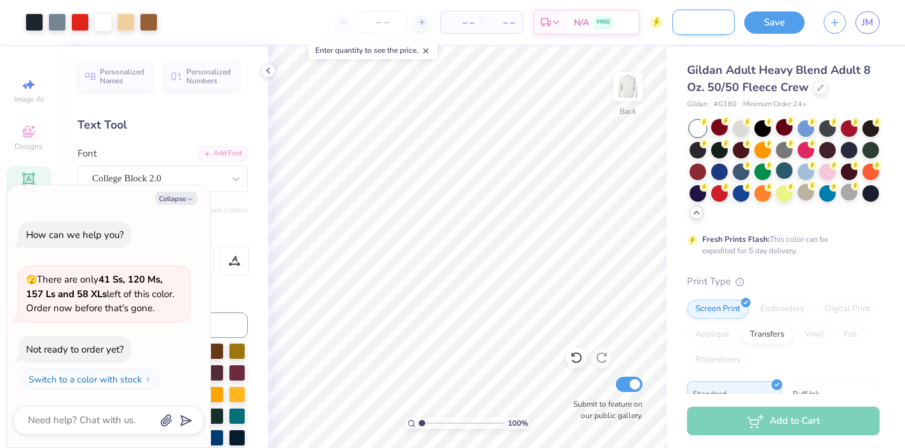
type input "homecoming footba"
type textarea "x"
type input "homecoming footbal"
type textarea "x"
type input "homecoming football"
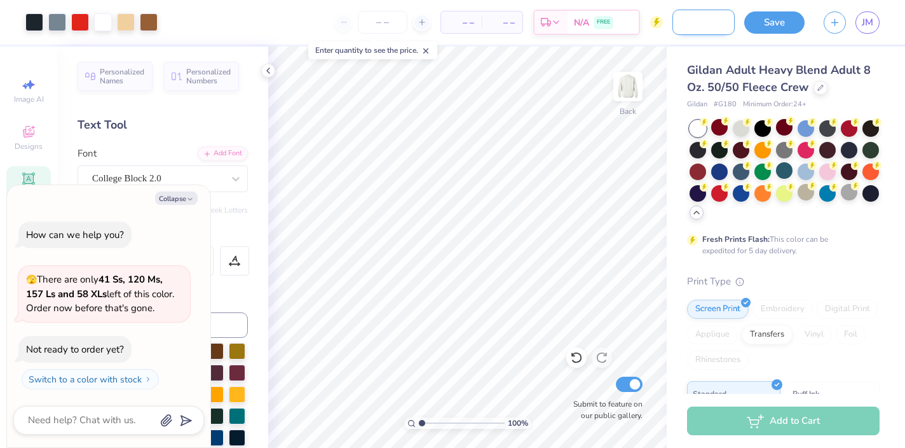
type textarea "x"
type input "homecoming football"
click at [389, 20] on input "number" at bounding box center [383, 22] width 50 height 23
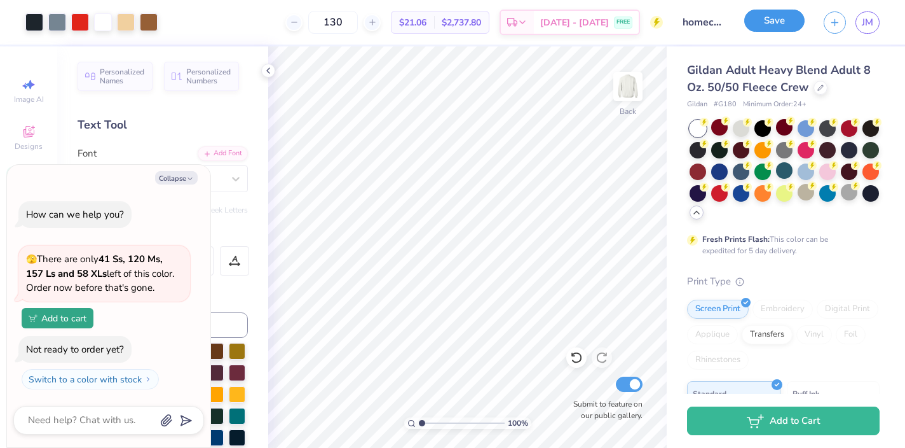
click at [767, 21] on button "Save" at bounding box center [775, 21] width 60 height 22
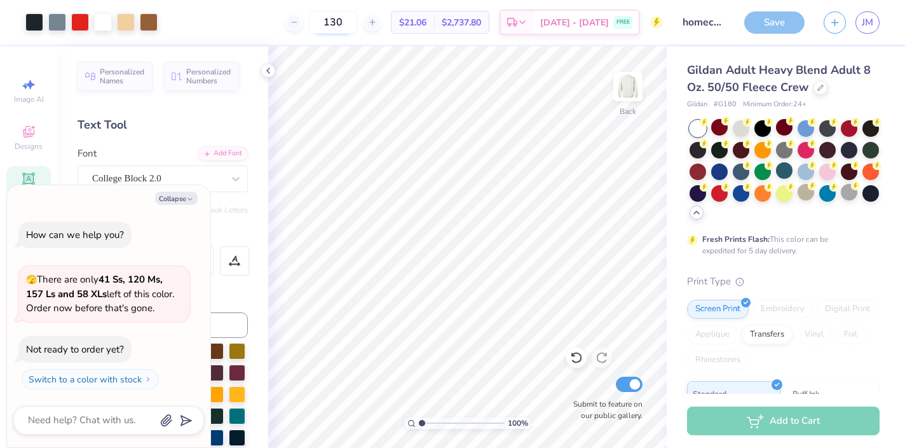
click at [336, 25] on input "130" at bounding box center [333, 22] width 50 height 23
type input "50"
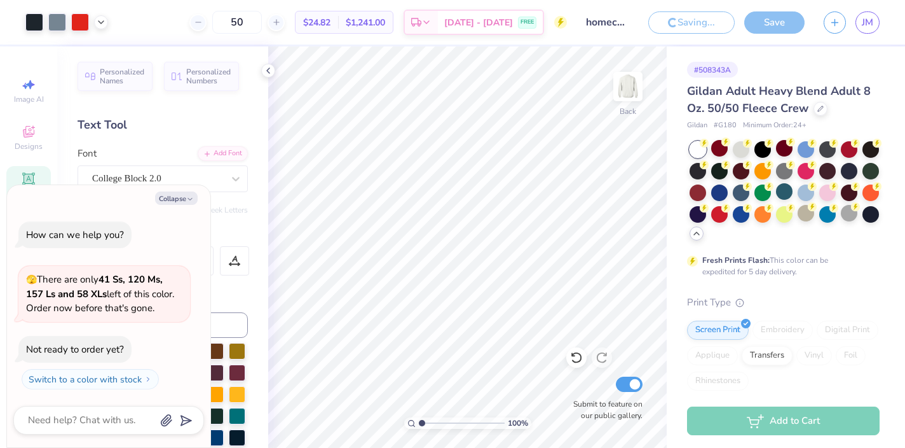
type textarea "x"
type input "130"
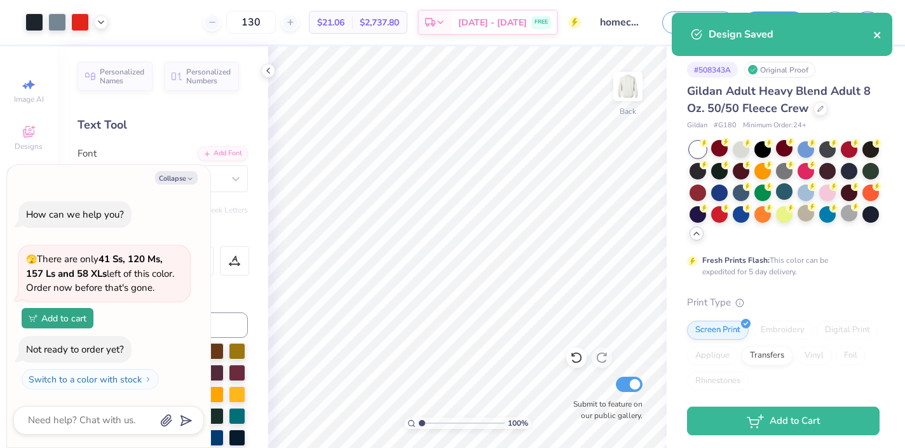
click at [874, 36] on icon "close" at bounding box center [878, 35] width 9 height 10
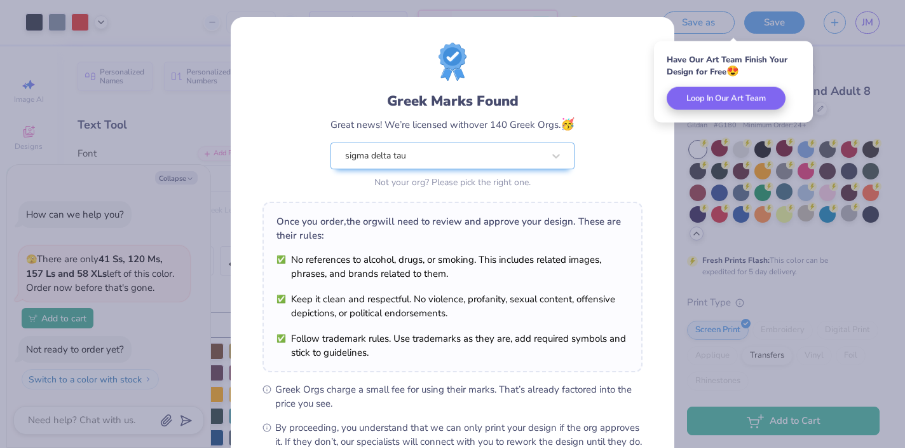
scroll to position [148, 0]
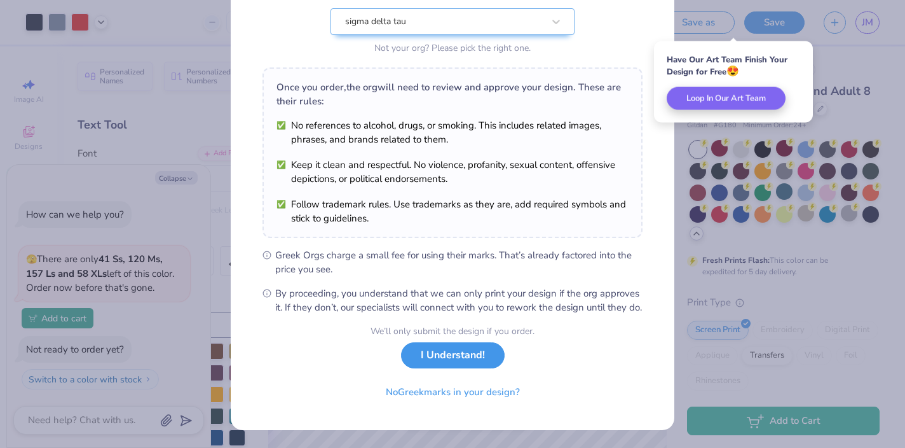
click at [465, 362] on button "I Understand!" at bounding box center [453, 355] width 104 height 26
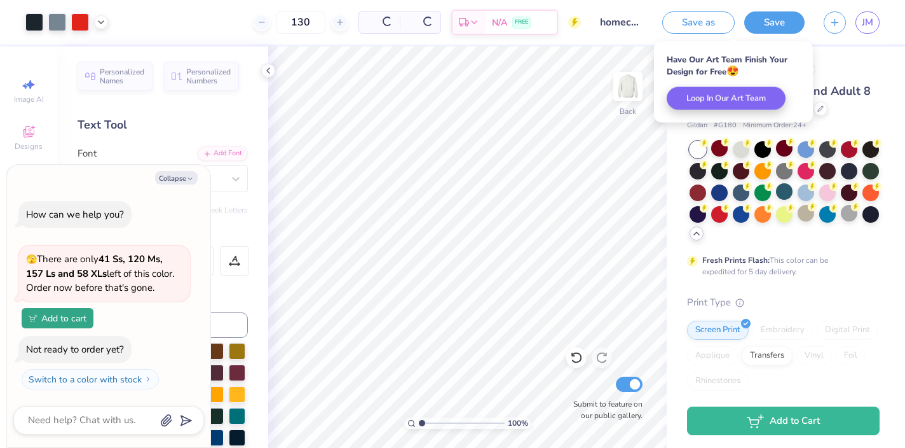
scroll to position [0, 0]
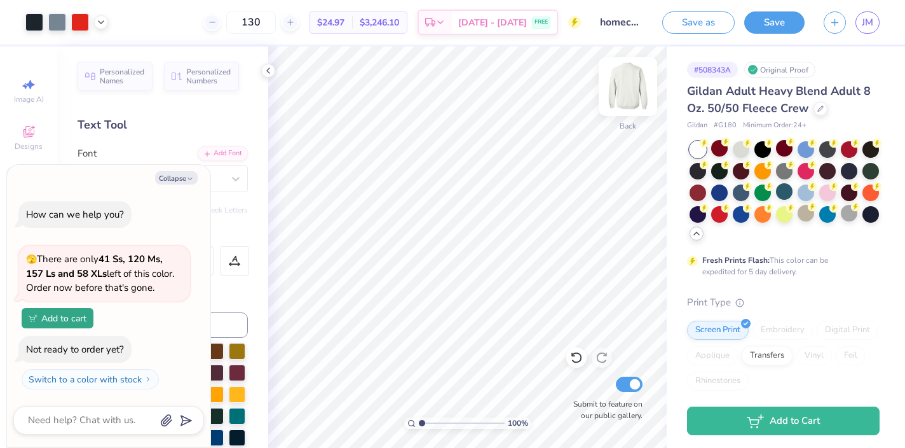
type textarea "x"
click at [99, 21] on icon at bounding box center [101, 21] width 10 height 10
click at [101, 21] on icon at bounding box center [101, 21] width 10 height 10
click at [868, 22] on span "JM" at bounding box center [867, 22] width 11 height 15
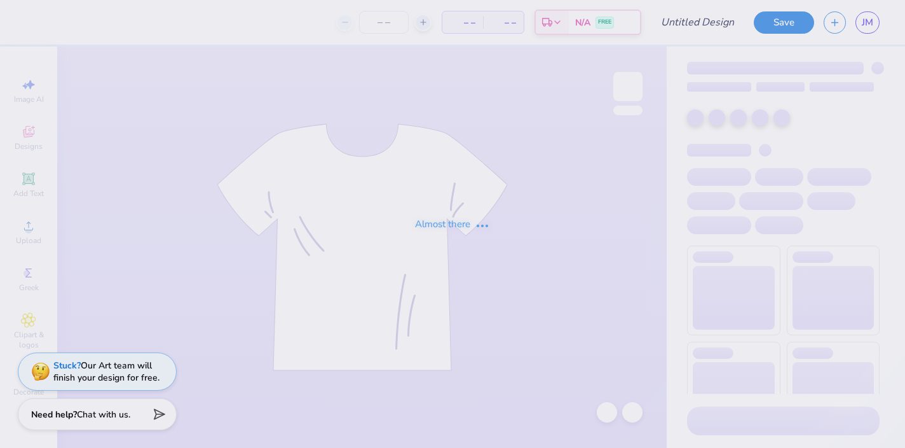
type input "hoco"
type input "130"
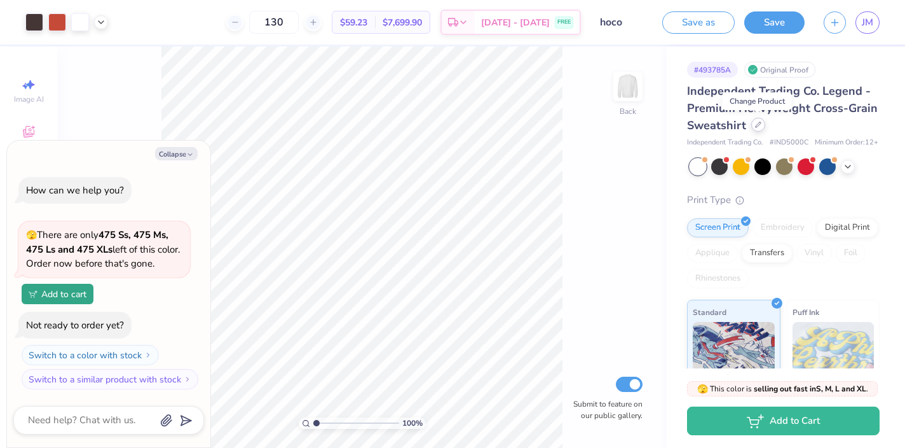
click at [757, 127] on icon at bounding box center [758, 124] width 6 height 6
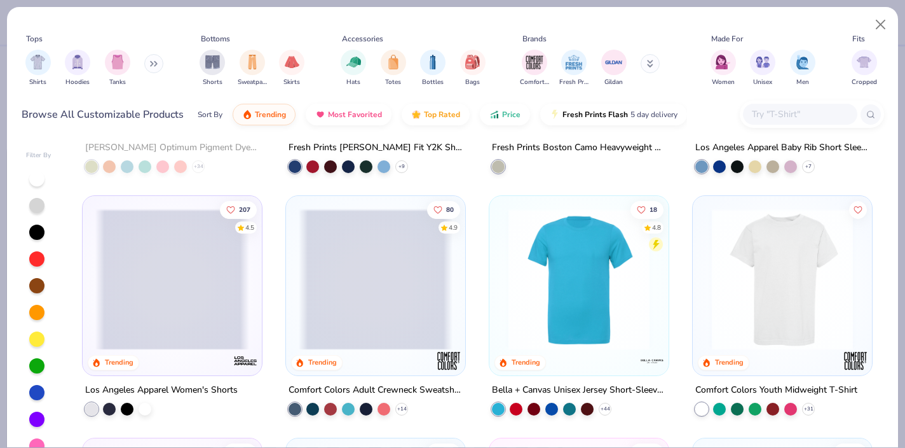
scroll to position [2131, 0]
click at [401, 402] on icon at bounding box center [402, 407] width 10 height 10
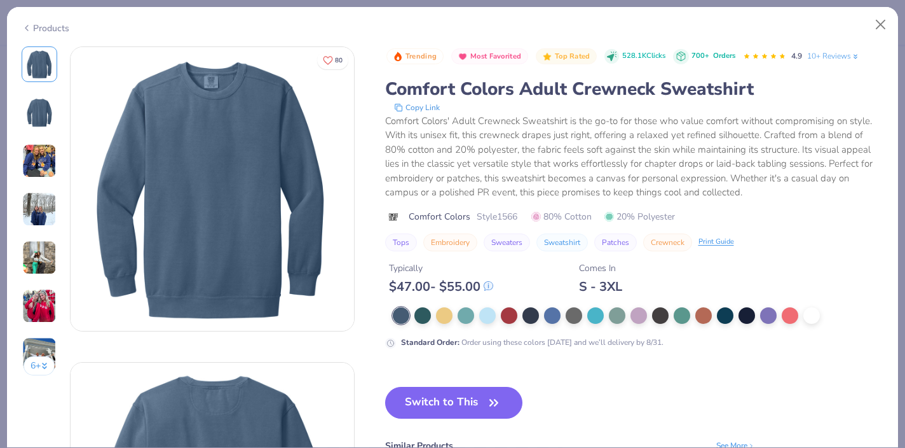
click at [27, 25] on icon at bounding box center [27, 27] width 10 height 15
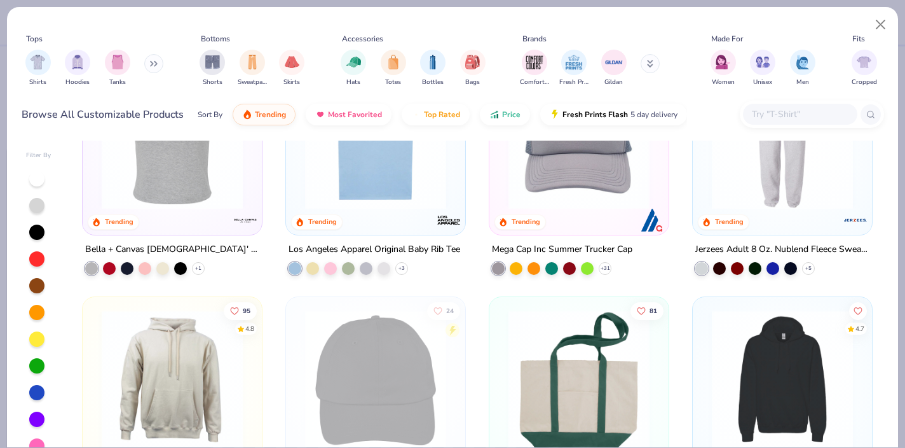
scroll to position [2913, 0]
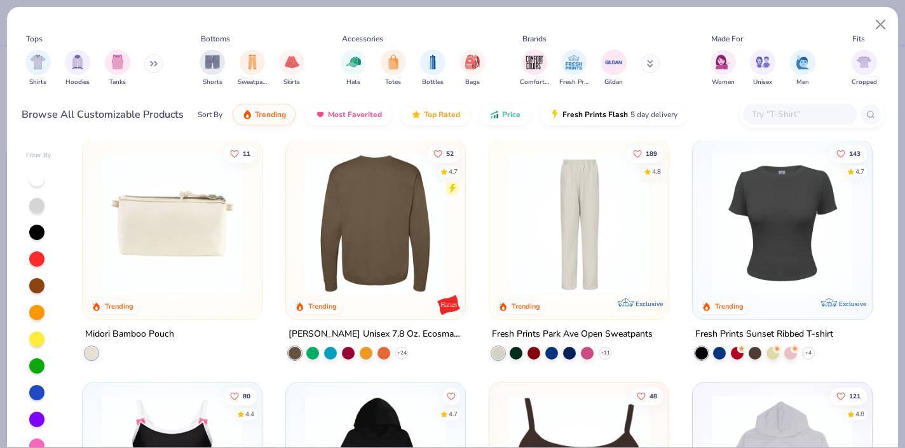
click at [299, 264] on img at bounding box center [222, 223] width 154 height 141
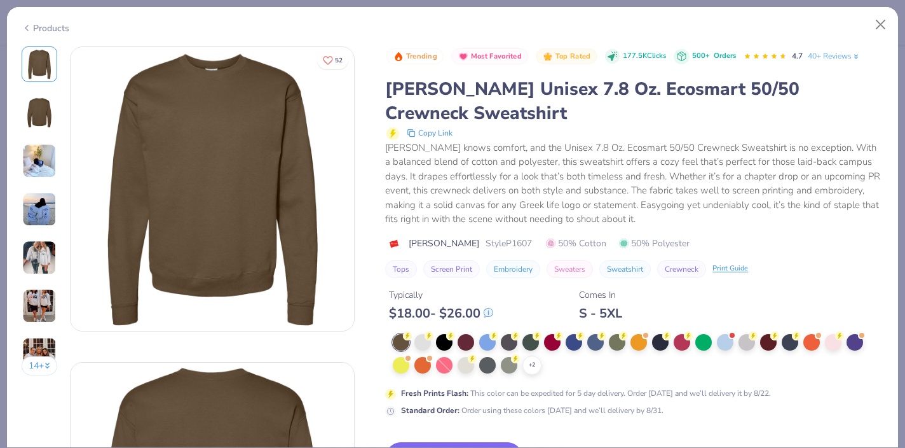
click at [36, 163] on img at bounding box center [39, 161] width 34 height 34
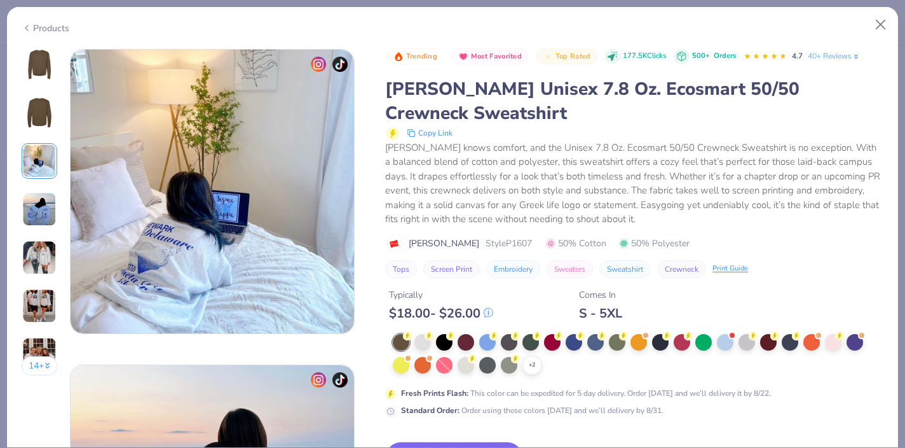
scroll to position [631, 0]
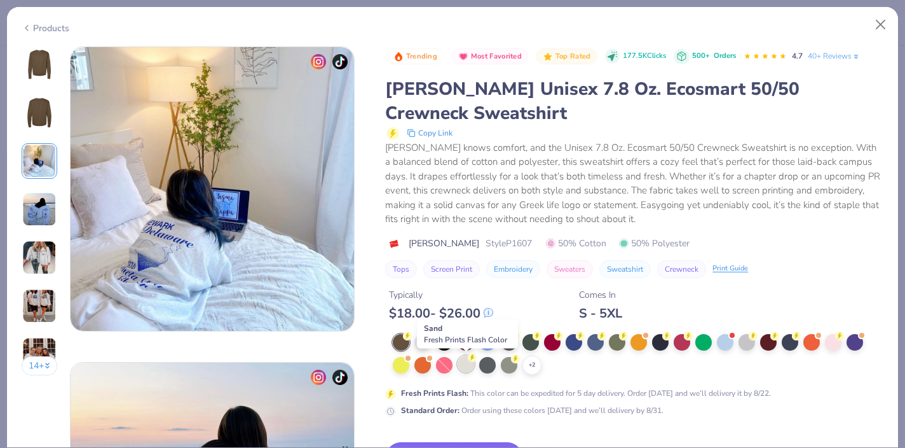
click at [467, 365] on div at bounding box center [466, 363] width 17 height 17
click at [37, 65] on img at bounding box center [39, 64] width 31 height 31
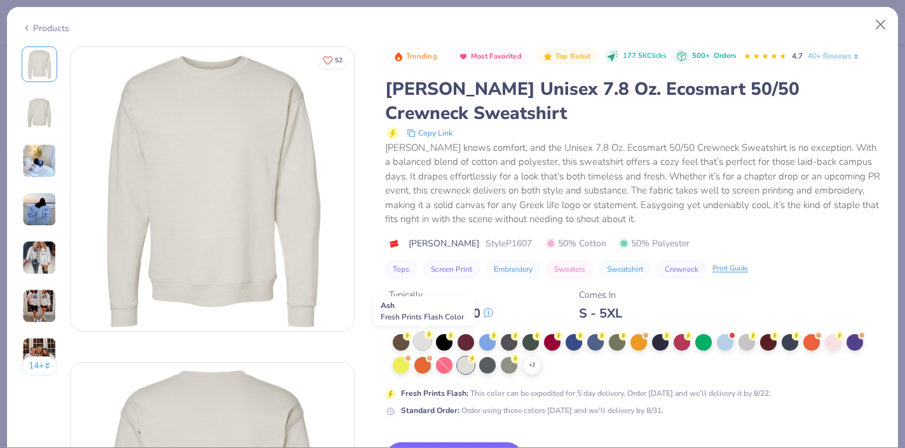
click at [419, 344] on div at bounding box center [423, 341] width 17 height 17
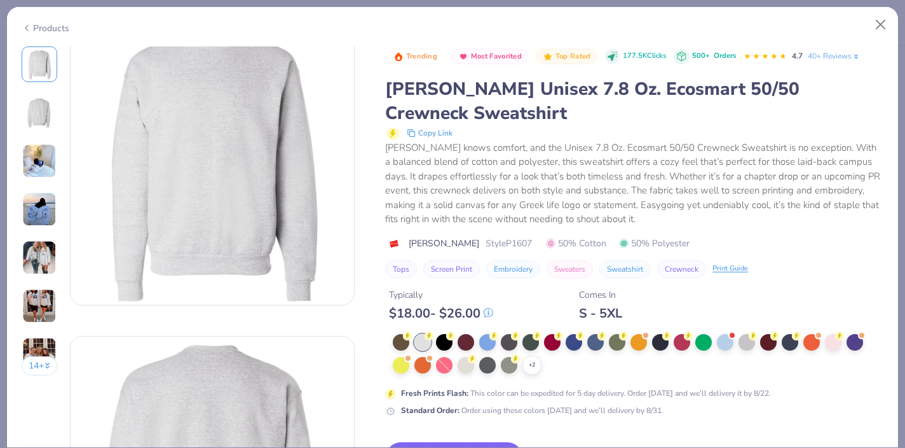
scroll to position [27, 0]
click at [748, 340] on div at bounding box center [747, 341] width 17 height 17
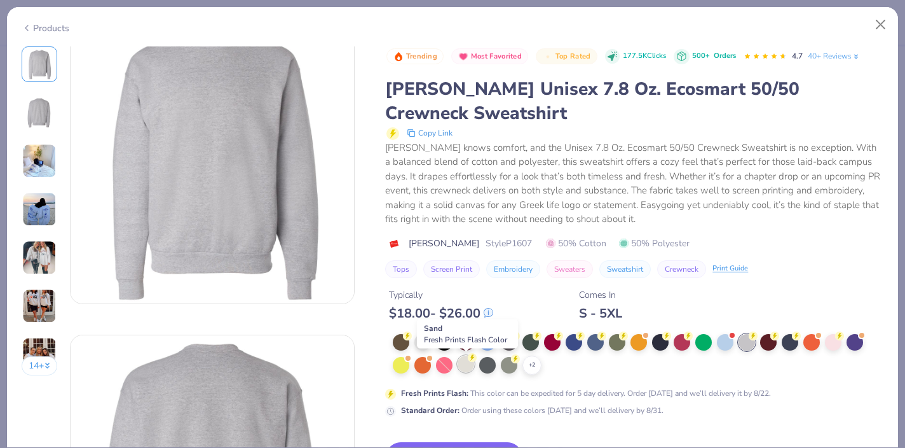
click at [465, 366] on div at bounding box center [466, 363] width 17 height 17
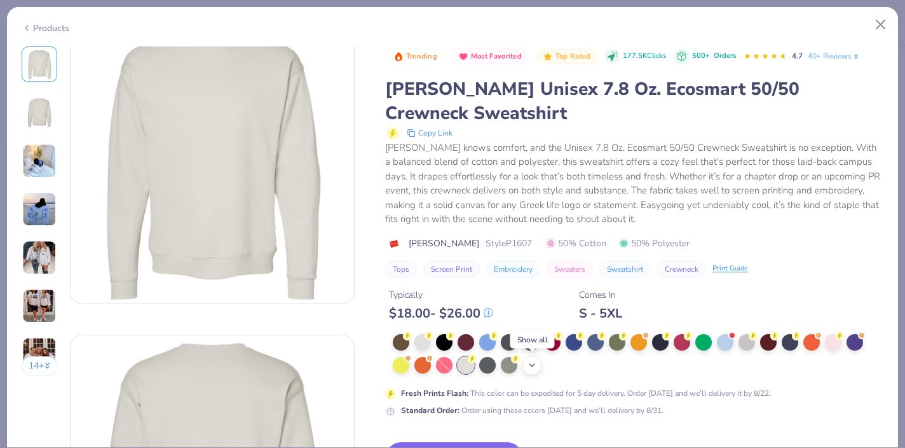
click at [537, 366] on icon at bounding box center [532, 365] width 10 height 10
click at [551, 366] on div at bounding box center [552, 363] width 17 height 17
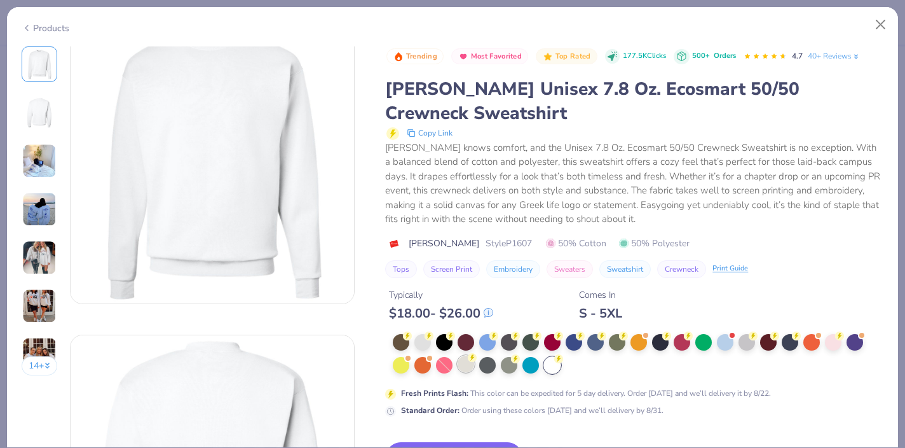
click at [412, 340] on circle at bounding box center [407, 335] width 9 height 9
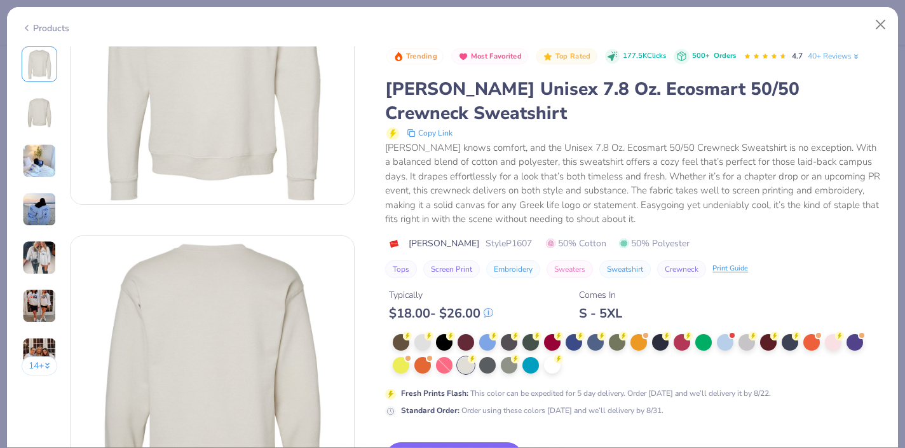
scroll to position [139, 0]
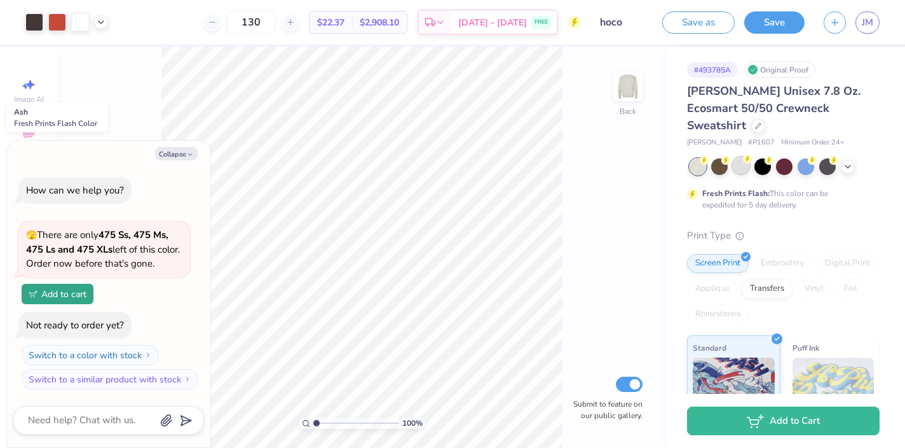
click at [738, 157] on div at bounding box center [741, 165] width 17 height 17
click at [846, 160] on icon at bounding box center [848, 165] width 10 height 10
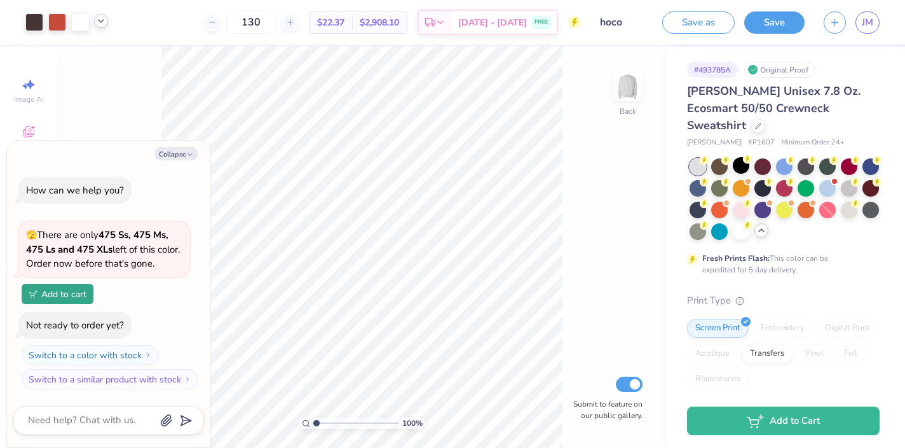
click at [100, 23] on icon at bounding box center [101, 21] width 10 height 10
click at [738, 222] on div at bounding box center [741, 230] width 17 height 17
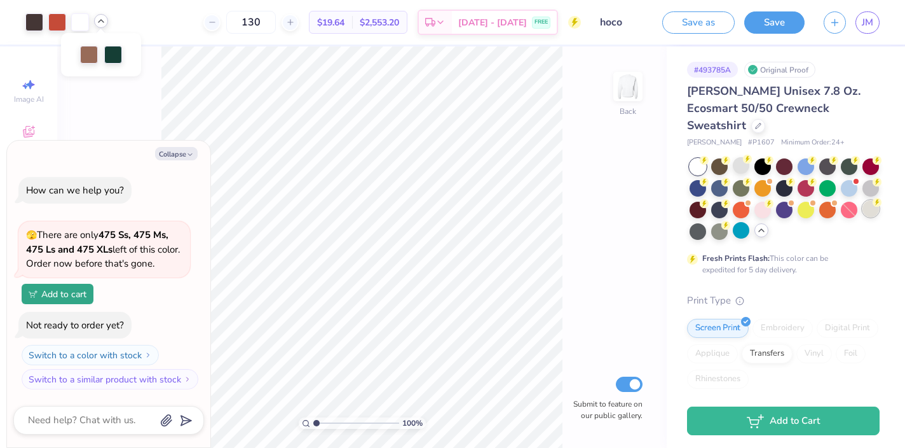
click at [873, 200] on div at bounding box center [871, 208] width 17 height 17
click at [739, 222] on div at bounding box center [741, 230] width 17 height 17
click at [766, 118] on div at bounding box center [759, 125] width 14 height 14
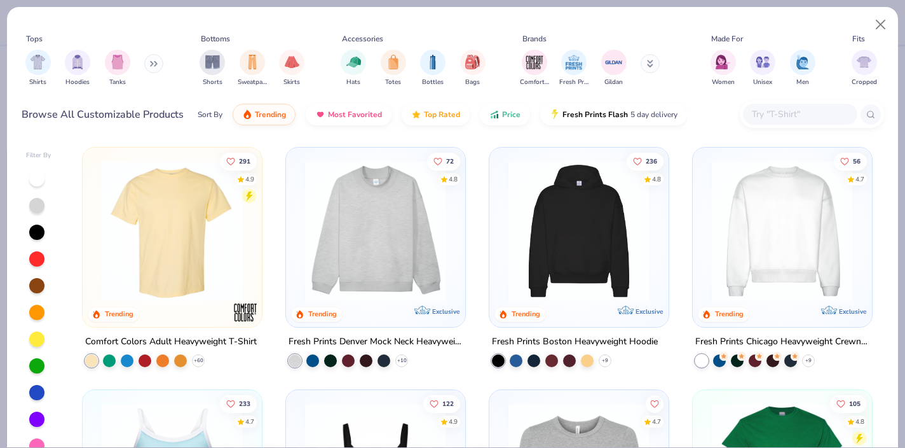
click at [155, 65] on icon at bounding box center [154, 63] width 8 height 6
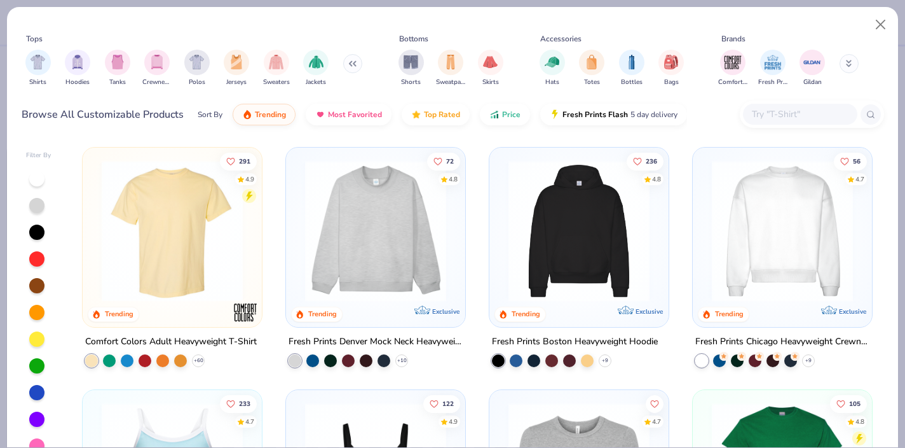
click at [155, 65] on img "filter for Crewnecks" at bounding box center [157, 62] width 14 height 15
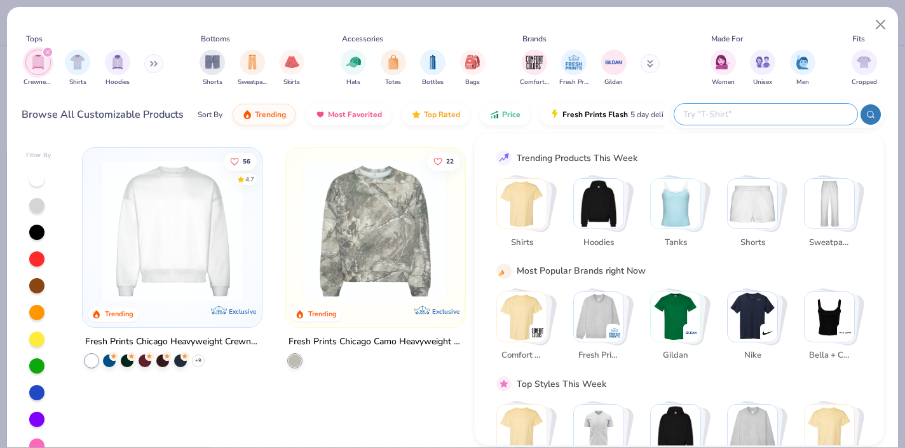
click at [778, 112] on input "text" at bounding box center [765, 114] width 167 height 15
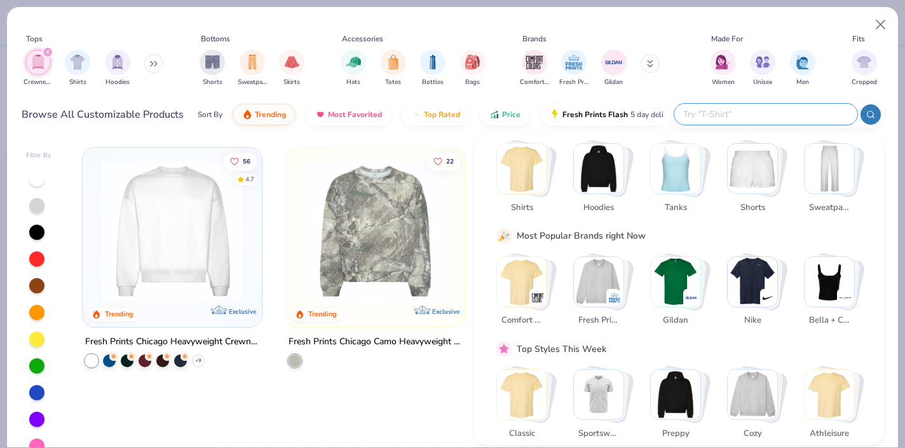
scroll to position [44, 0]
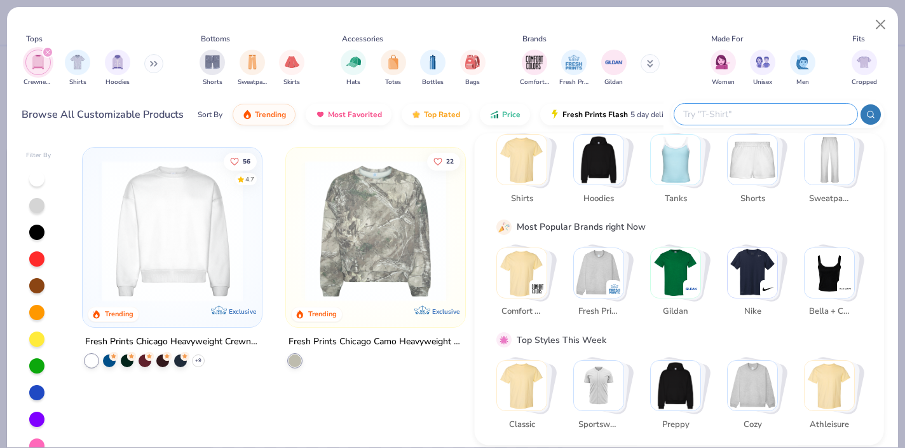
click at [678, 270] on img "Stack Card Button Gildan" at bounding box center [676, 272] width 50 height 50
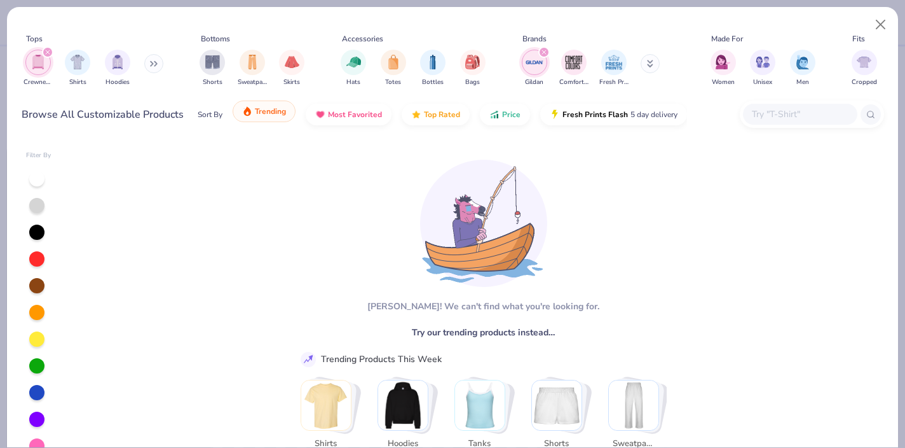
click at [265, 112] on span "Trending" at bounding box center [270, 111] width 31 height 10
click at [348, 112] on span "Most Favorited" at bounding box center [355, 111] width 54 height 10
click at [45, 52] on icon "filter for Crewnecks" at bounding box center [47, 52] width 5 height 5
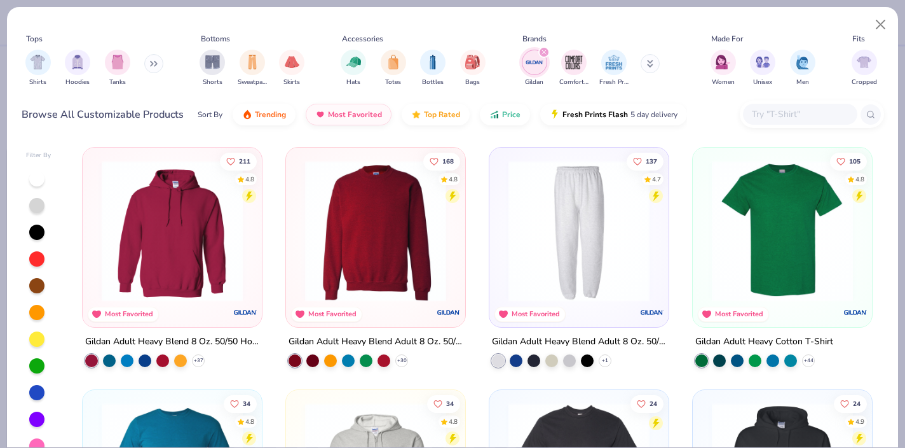
click at [382, 245] on img at bounding box center [376, 230] width 154 height 141
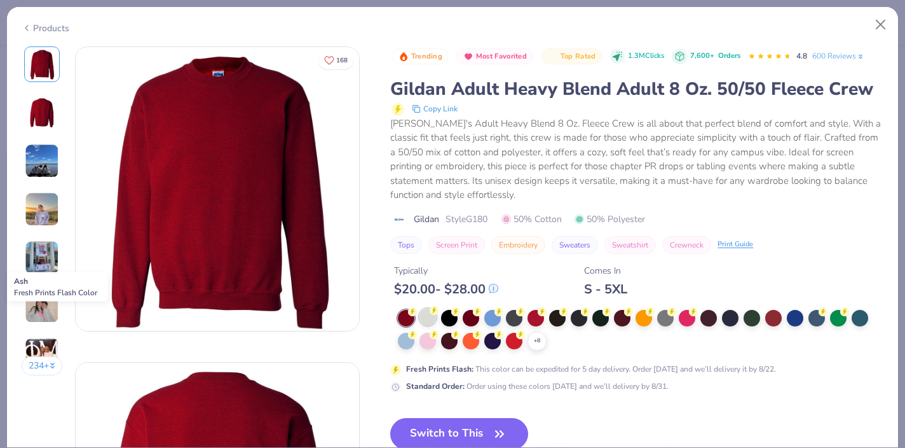
click at [429, 320] on div at bounding box center [428, 316] width 17 height 17
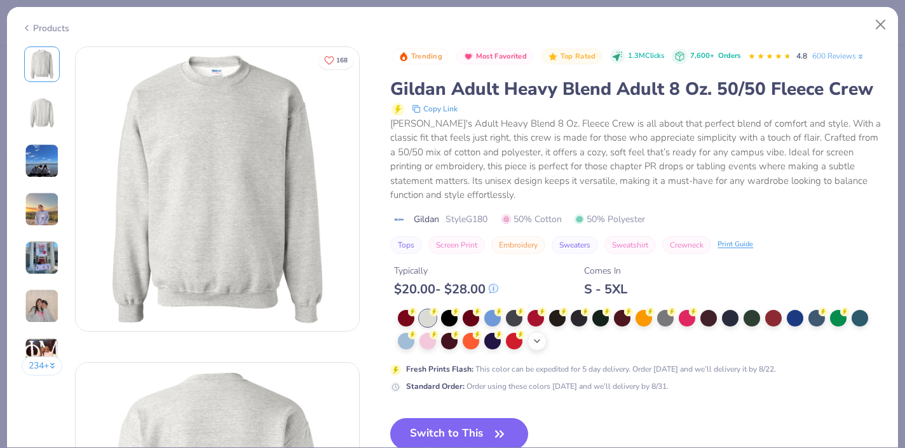
click at [536, 338] on icon at bounding box center [537, 341] width 10 height 10
click at [667, 341] on div at bounding box center [665, 339] width 17 height 17
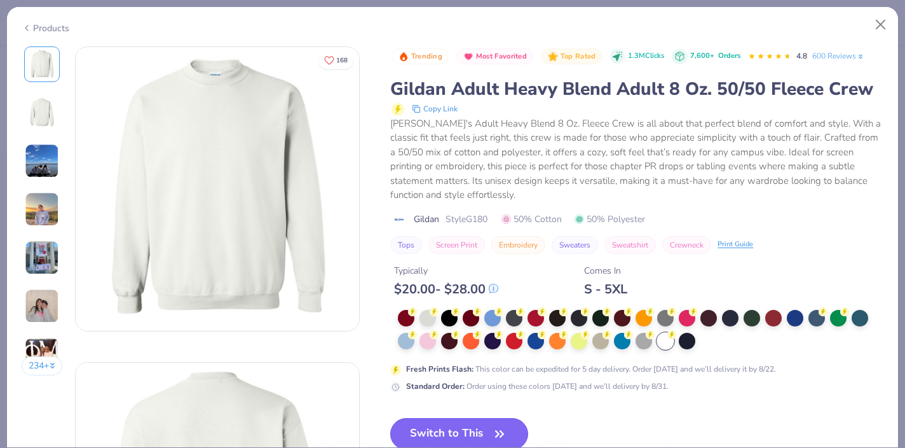
click at [430, 431] on button "Switch to This" at bounding box center [459, 434] width 138 height 32
click at [440, 426] on button "Switch to This" at bounding box center [459, 434] width 138 height 32
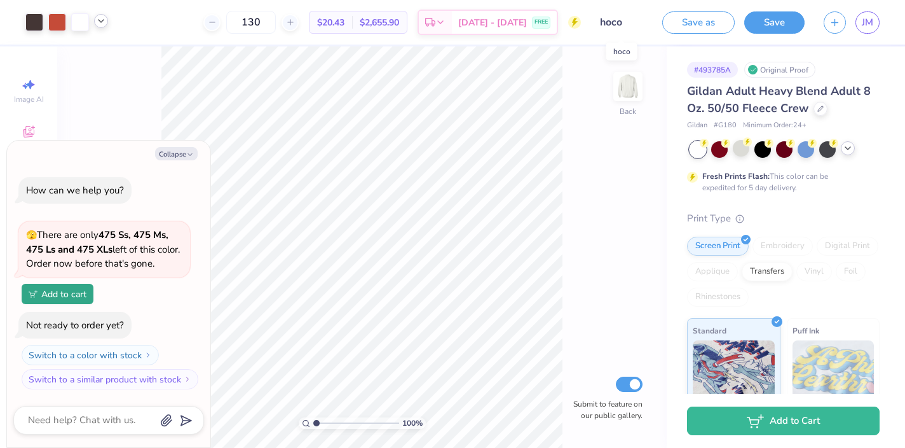
click at [626, 22] on input "hoco" at bounding box center [622, 22] width 62 height 25
click at [787, 29] on button "Save" at bounding box center [775, 21] width 60 height 22
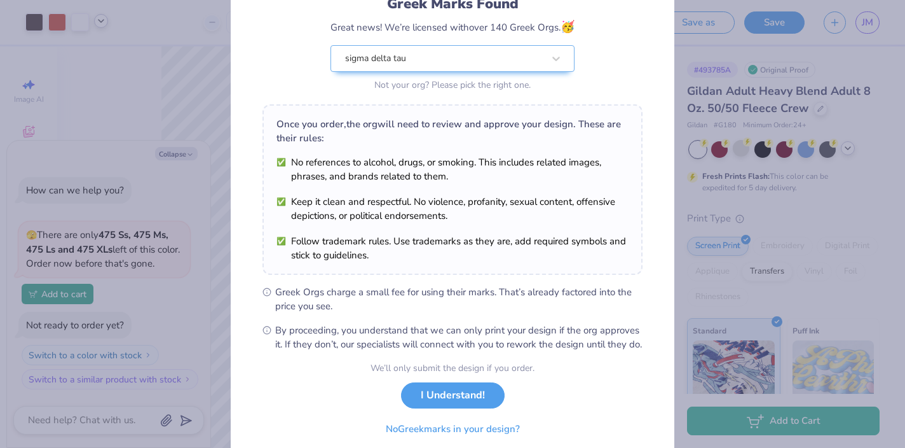
scroll to position [148, 0]
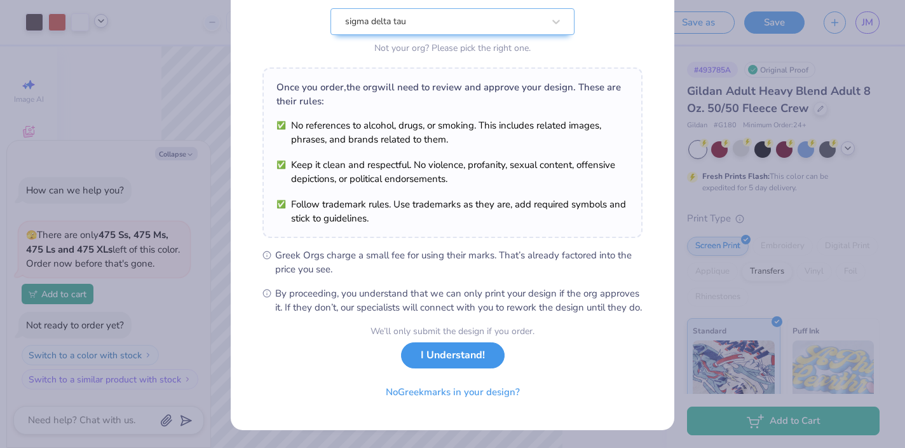
click at [460, 355] on button "I Understand!" at bounding box center [453, 355] width 104 height 26
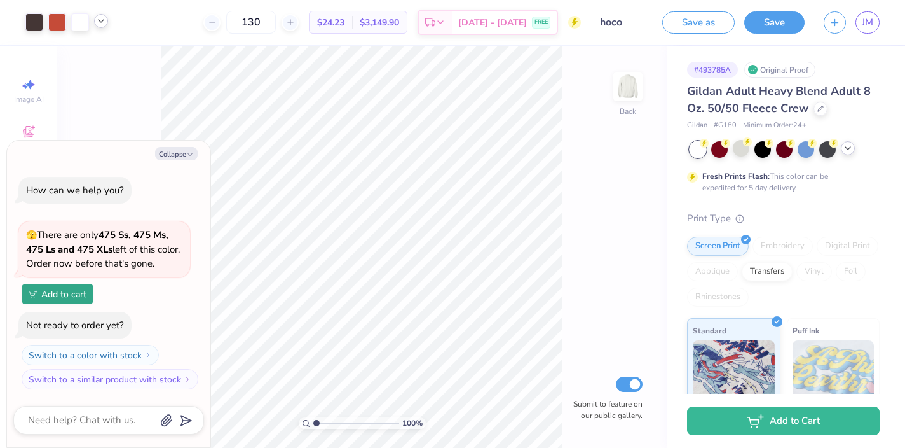
scroll to position [0, 0]
type textarea "x"
click at [872, 25] on span "JM" at bounding box center [867, 22] width 11 height 15
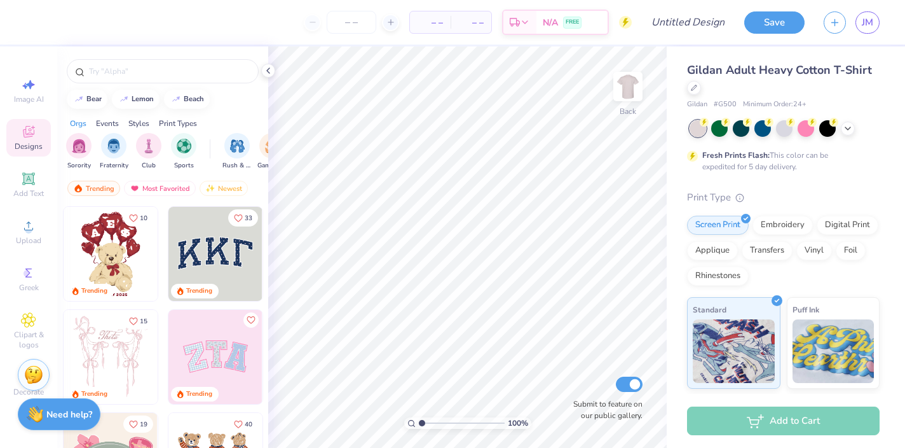
click at [222, 244] on img at bounding box center [215, 254] width 94 height 94
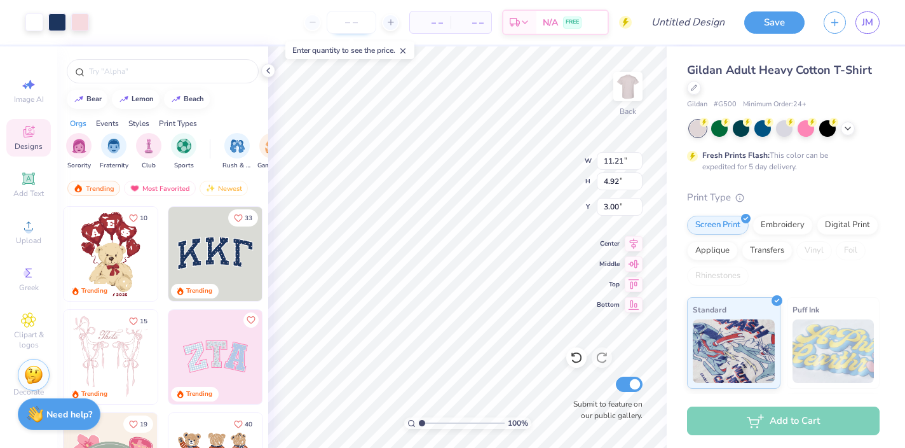
click at [352, 17] on input "number" at bounding box center [352, 22] width 50 height 23
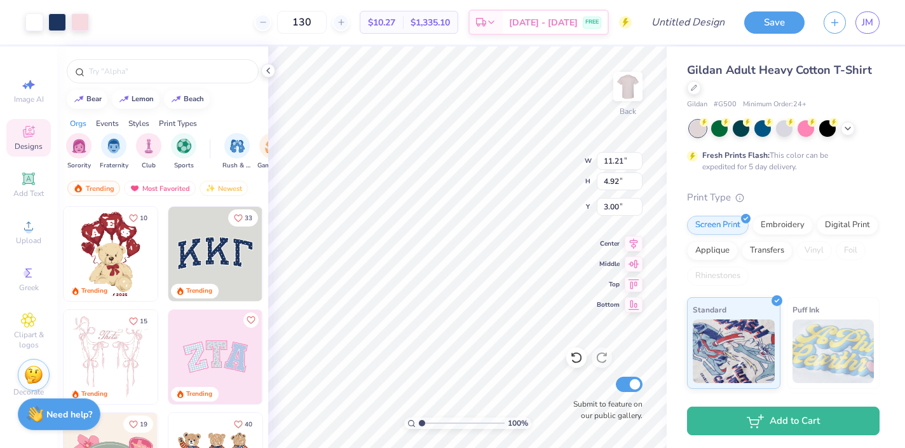
type input "130"
click at [229, 346] on img at bounding box center [215, 357] width 94 height 94
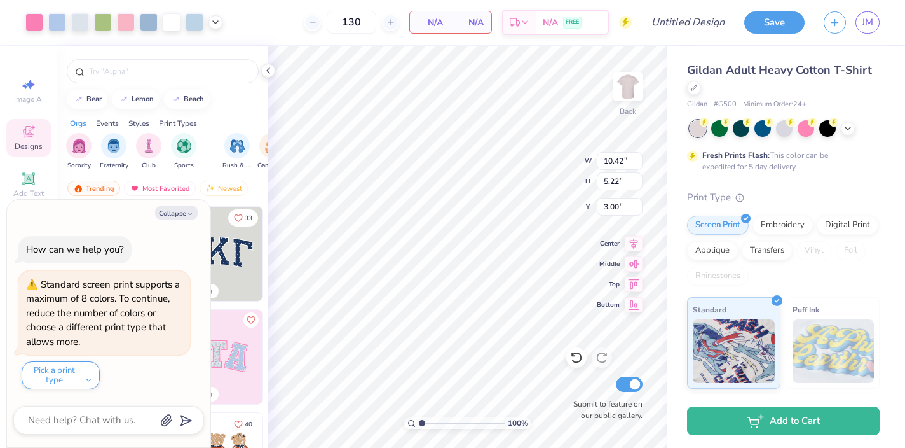
type textarea "x"
type input "7.47"
click at [429, 141] on div "Hold “Option ⌥” to see the space between elements." at bounding box center [470, 158] width 135 height 37
type textarea "x"
type input "11.21"
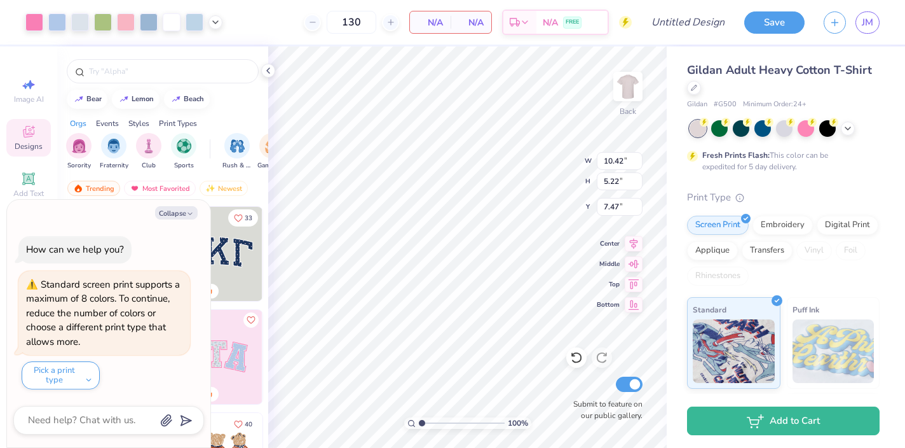
type input "4.92"
type input "3.00"
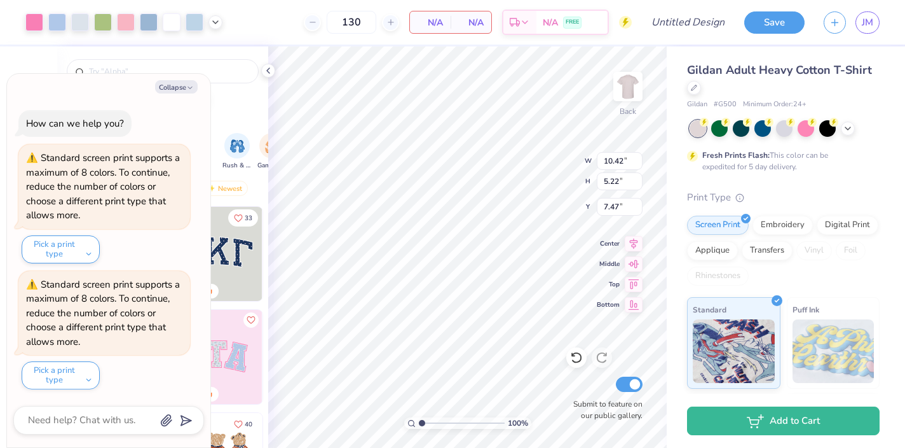
type textarea "x"
type input "3.59"
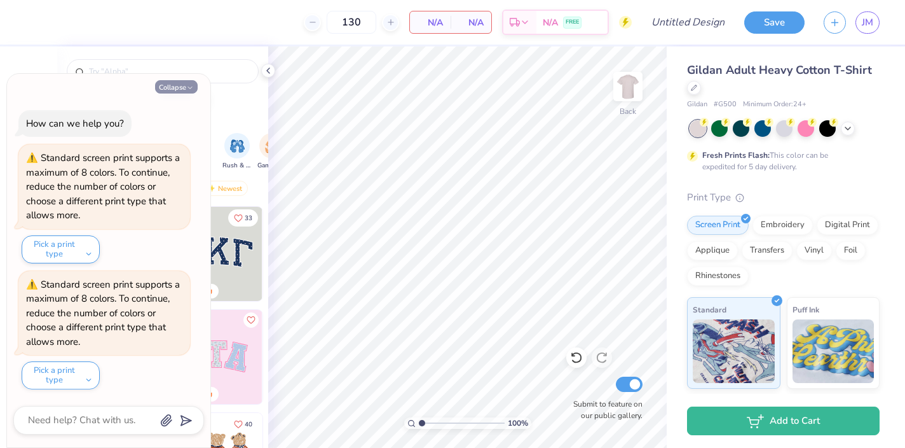
click at [189, 84] on icon "button" at bounding box center [190, 88] width 8 height 8
type textarea "x"
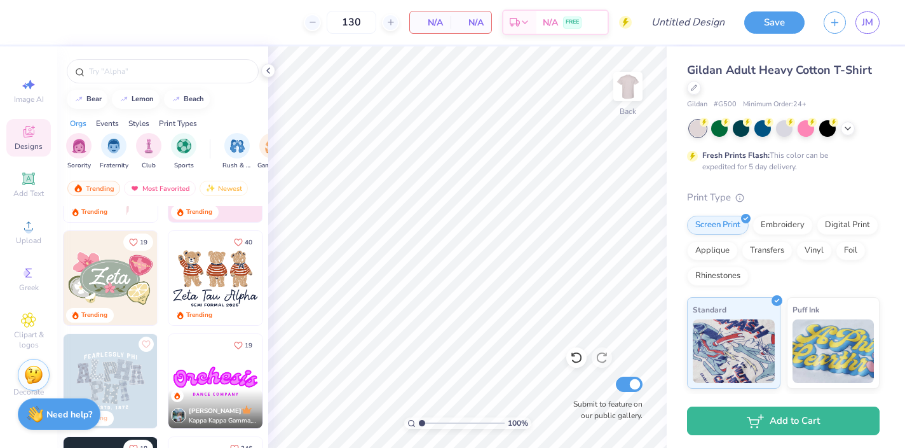
scroll to position [197, 0]
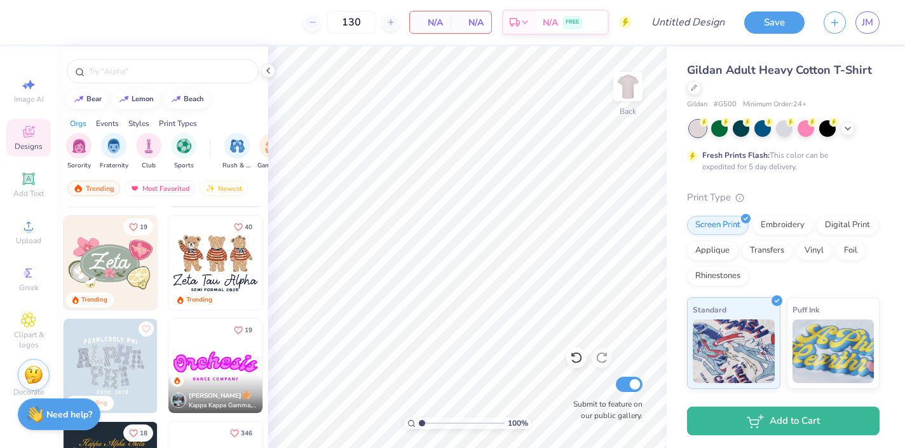
click at [214, 258] on img at bounding box center [215, 263] width 94 height 94
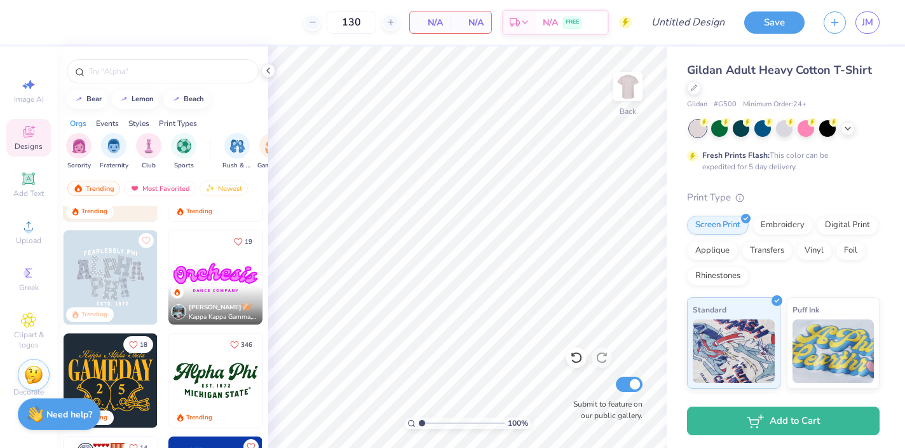
scroll to position [328, 0]
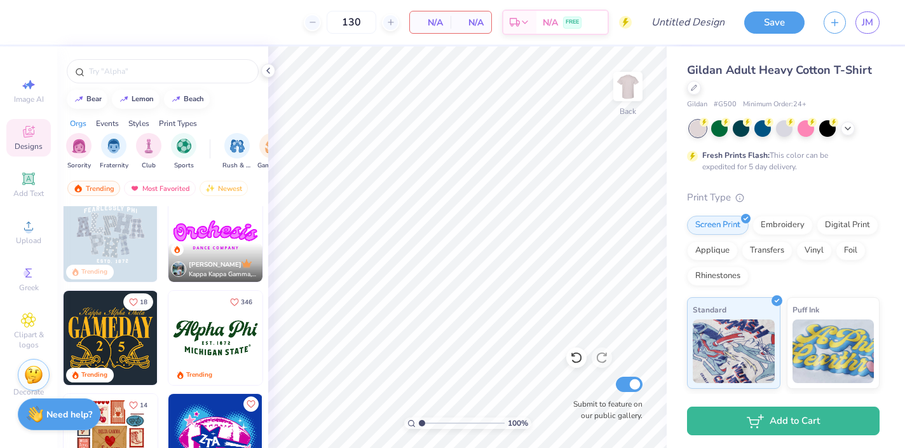
click at [210, 232] on img at bounding box center [215, 235] width 94 height 94
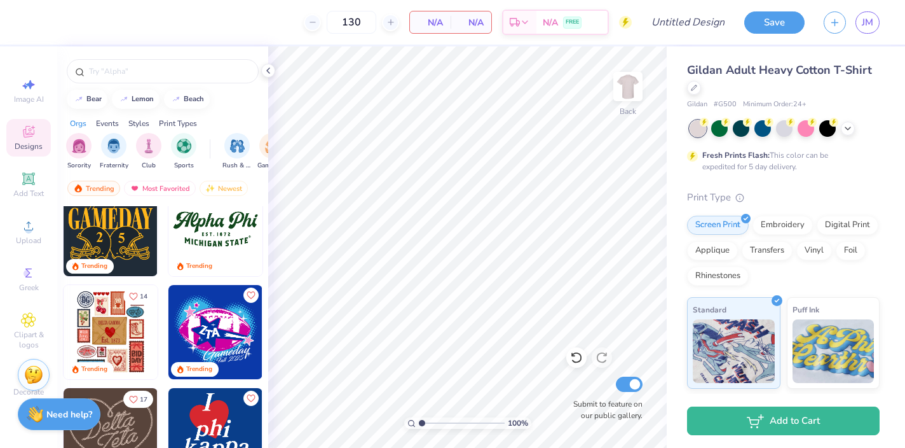
scroll to position [444, 0]
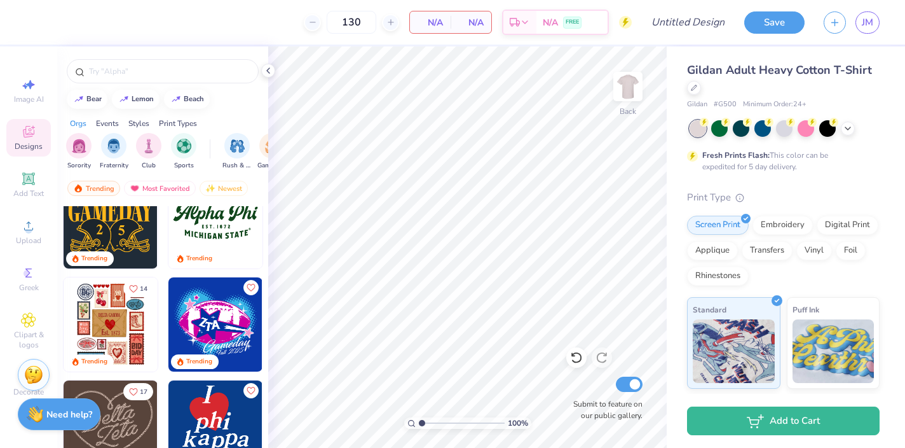
click at [208, 217] on img at bounding box center [215, 221] width 94 height 94
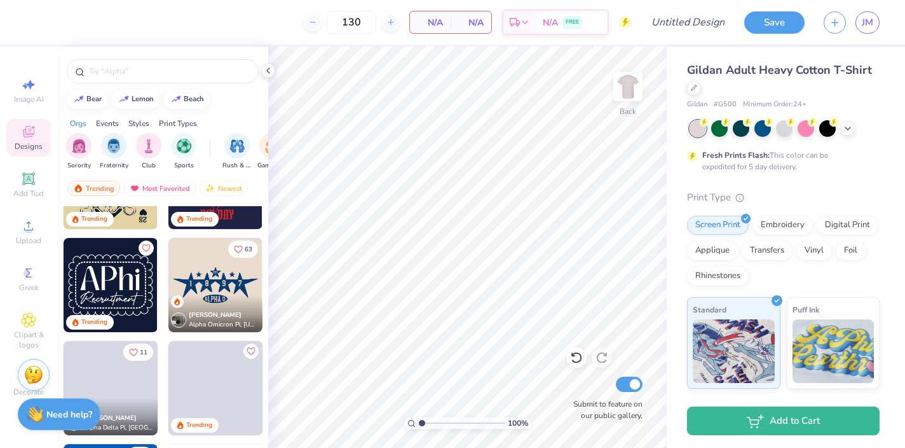
scroll to position [795, 0]
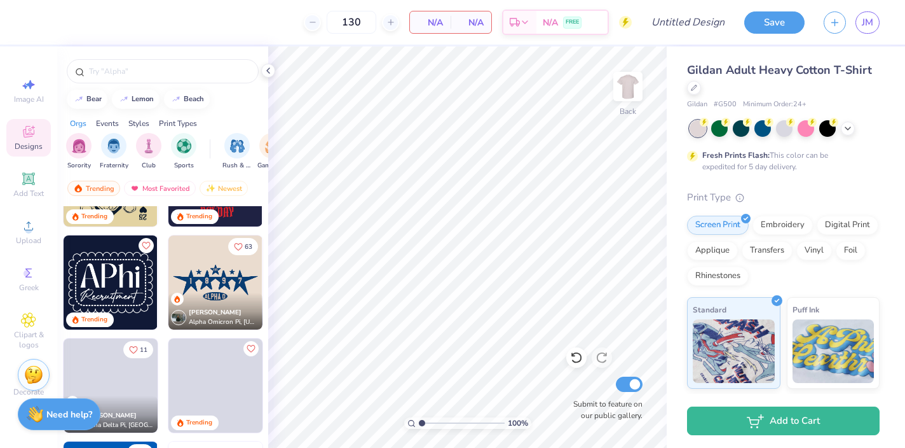
click at [210, 284] on img at bounding box center [215, 282] width 94 height 94
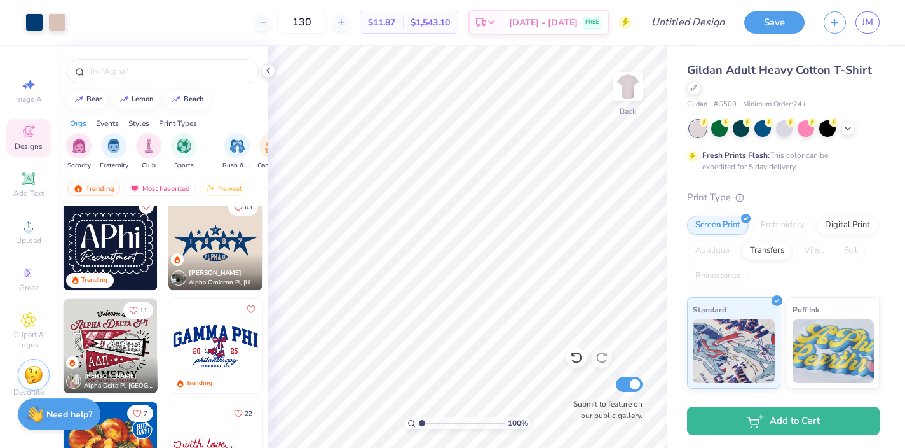
scroll to position [835, 0]
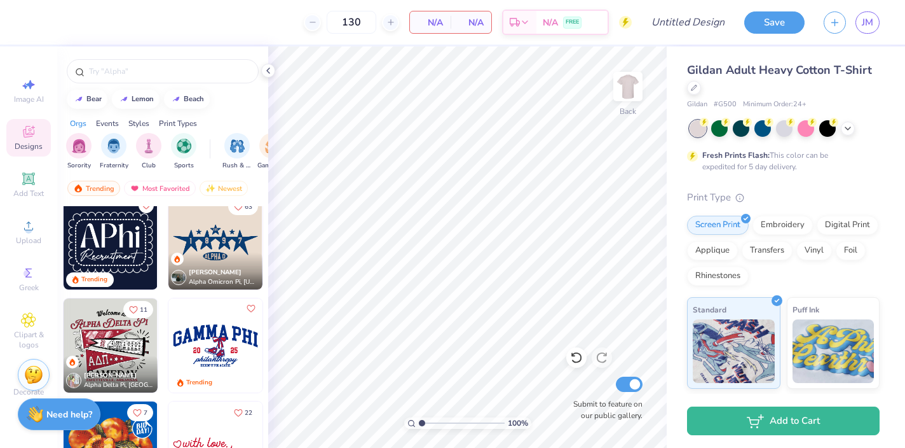
click at [224, 332] on img at bounding box center [215, 345] width 94 height 94
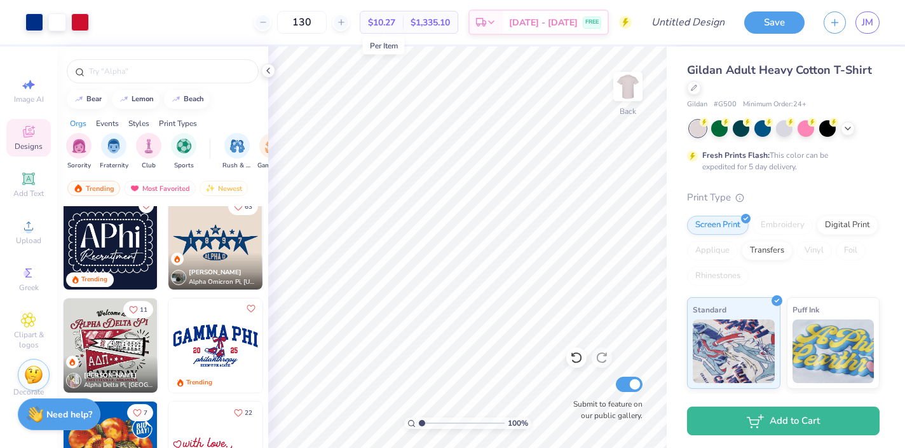
click at [388, 25] on span "$10.27" at bounding box center [381, 22] width 27 height 13
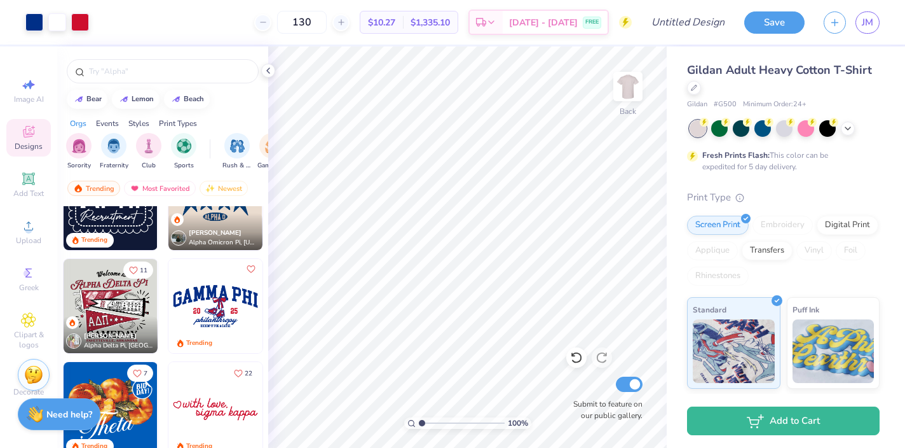
scroll to position [877, 0]
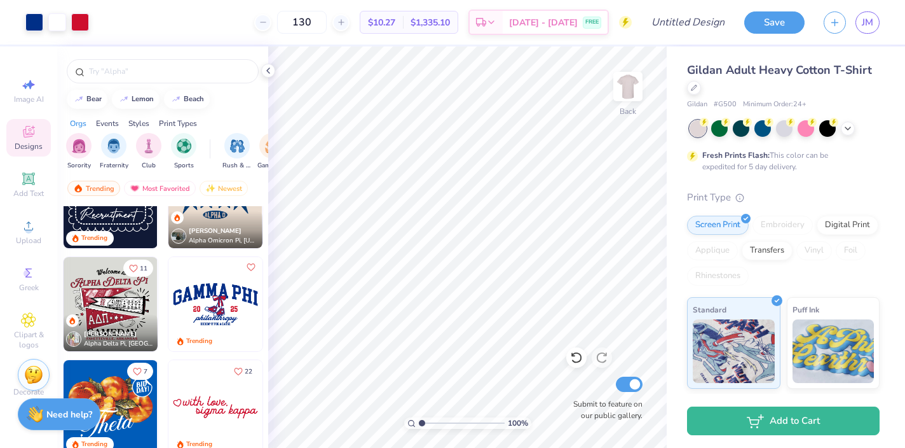
click at [114, 223] on img at bounding box center [111, 201] width 94 height 94
type input "12.79"
type input "6.37"
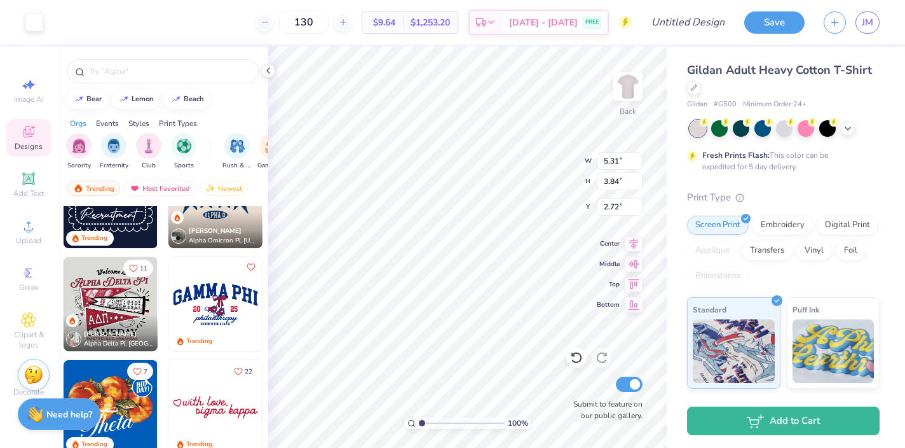
type input "8.28"
type input "9.73"
type input "7.04"
type input "3.30"
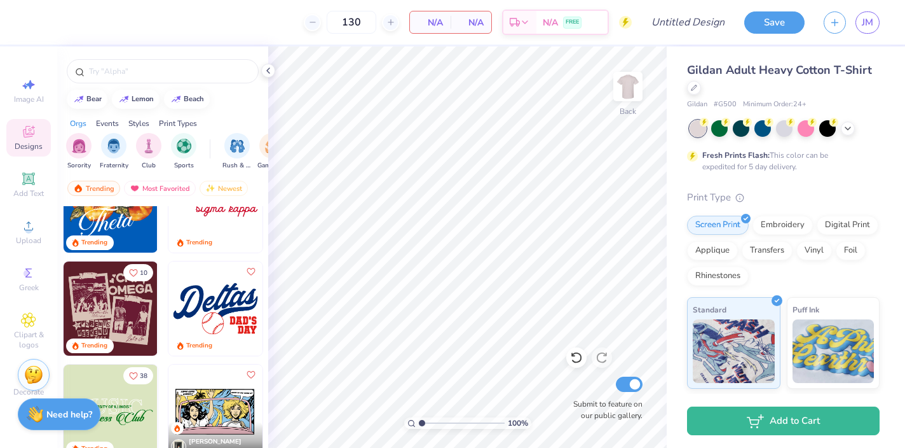
scroll to position [1179, 0]
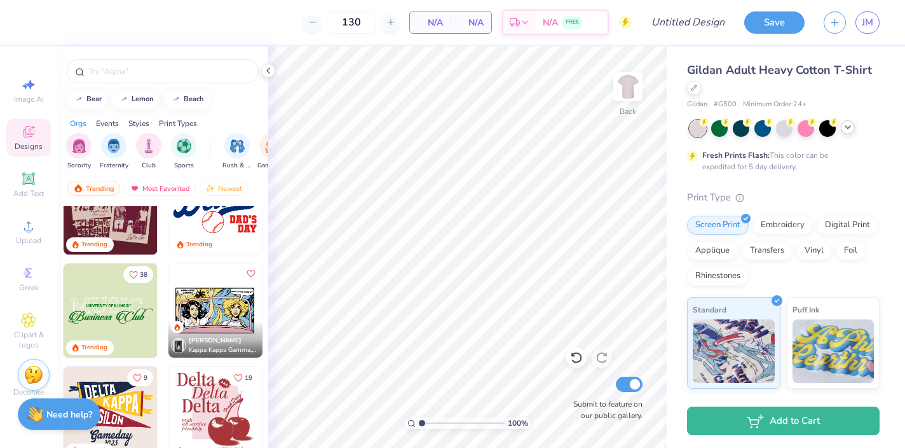
click at [851, 125] on icon at bounding box center [848, 127] width 10 height 10
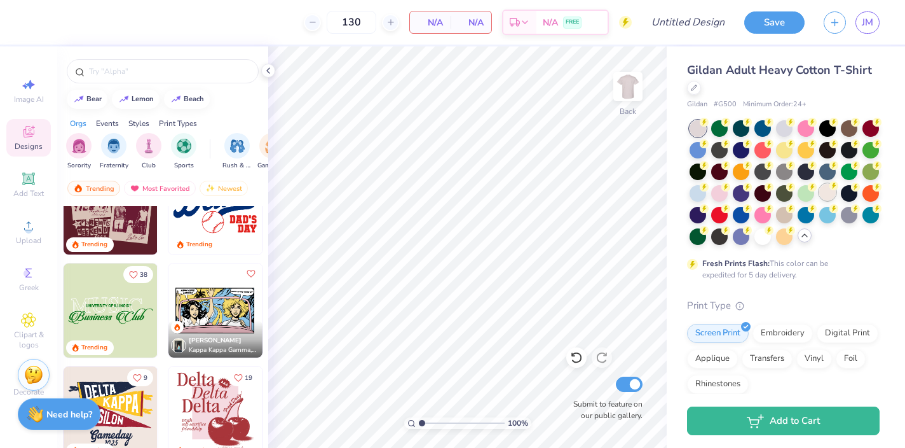
click at [827, 196] on div at bounding box center [828, 192] width 17 height 17
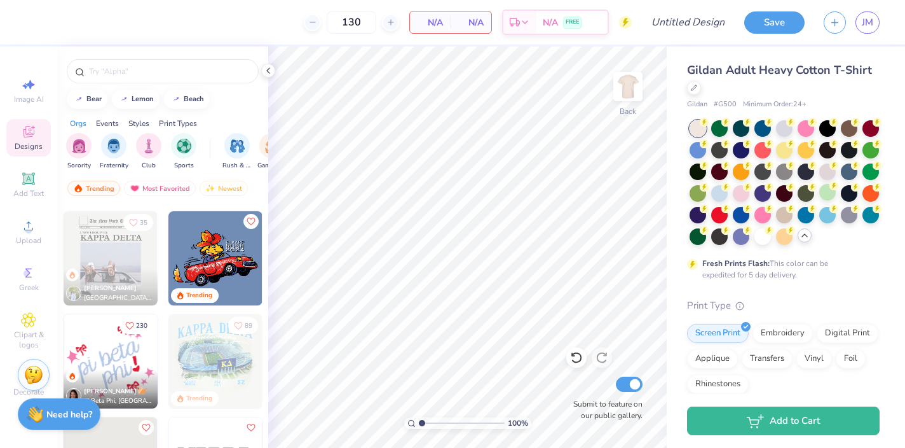
scroll to position [1440, 0]
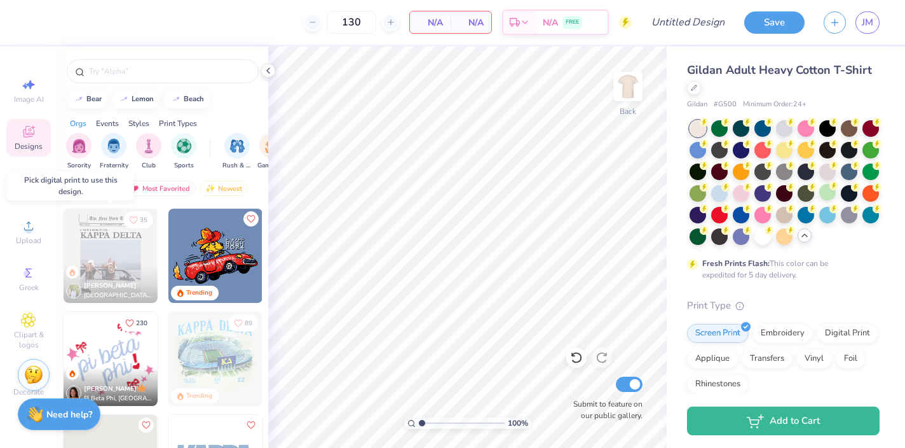
click at [116, 265] on img at bounding box center [111, 256] width 94 height 94
click at [208, 247] on img at bounding box center [215, 256] width 94 height 94
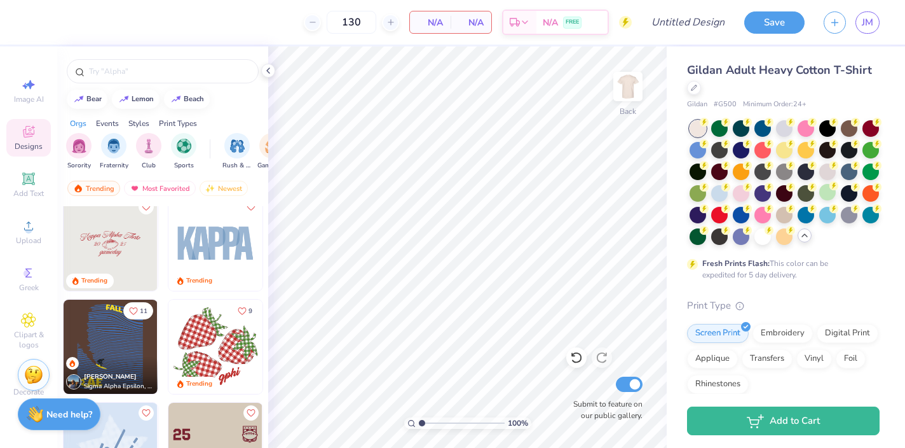
scroll to position [1665, 0]
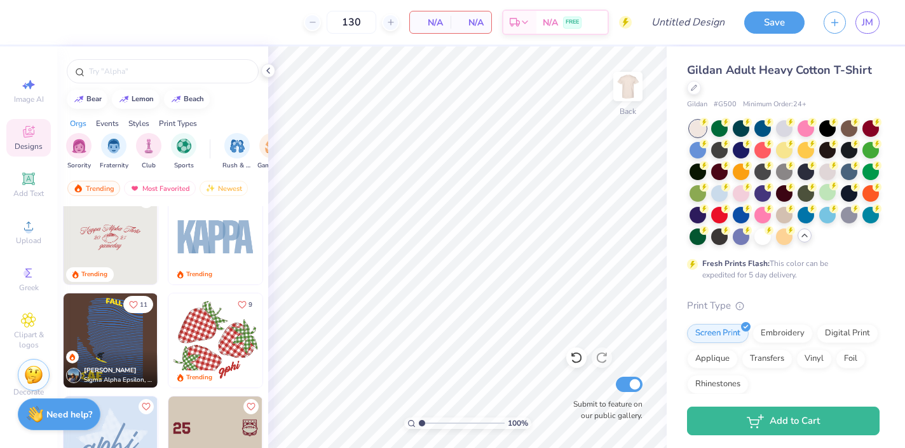
click at [209, 238] on img at bounding box center [215, 237] width 94 height 94
click at [207, 355] on img at bounding box center [215, 340] width 94 height 94
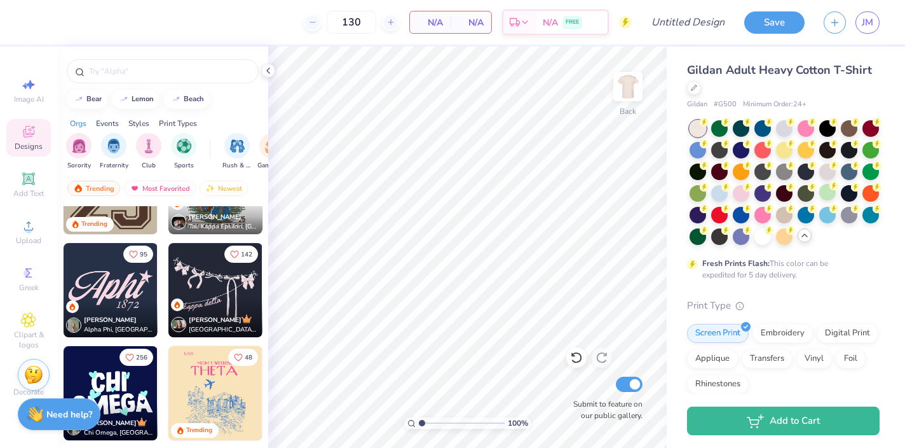
scroll to position [2028, 0]
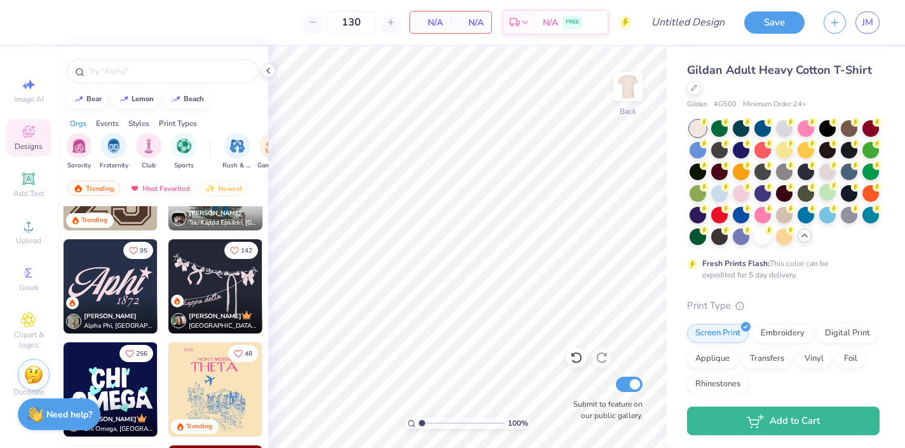
click at [210, 277] on img at bounding box center [215, 286] width 94 height 94
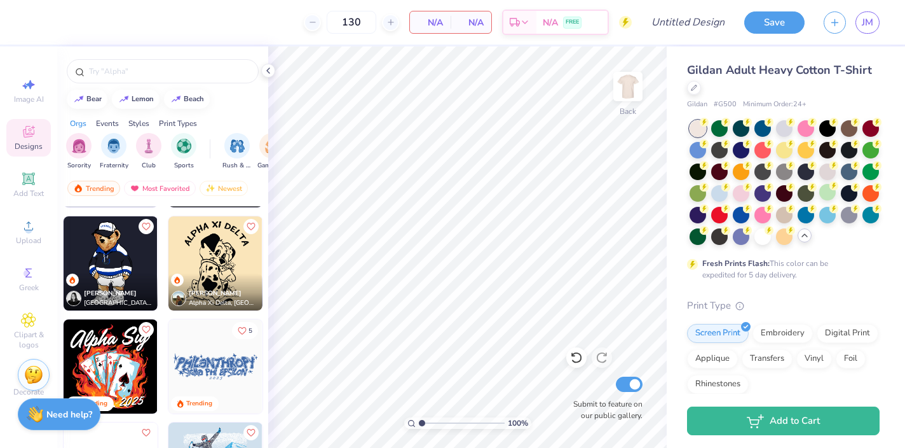
scroll to position [2578, 0]
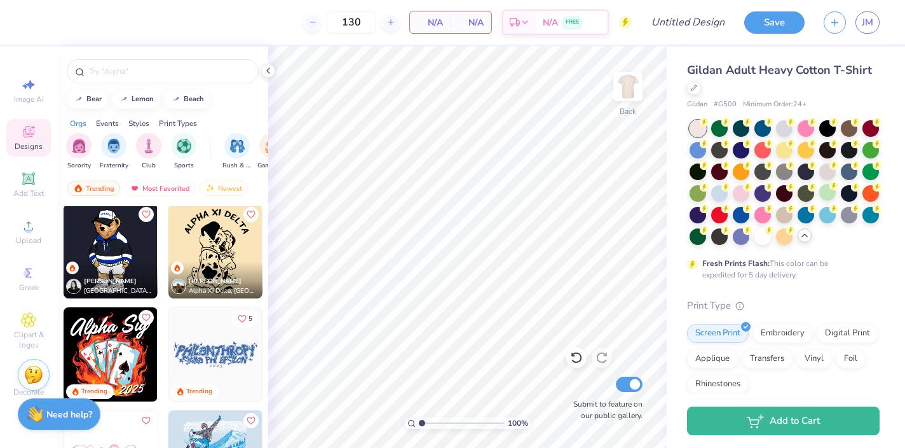
click at [220, 349] on img at bounding box center [215, 354] width 94 height 94
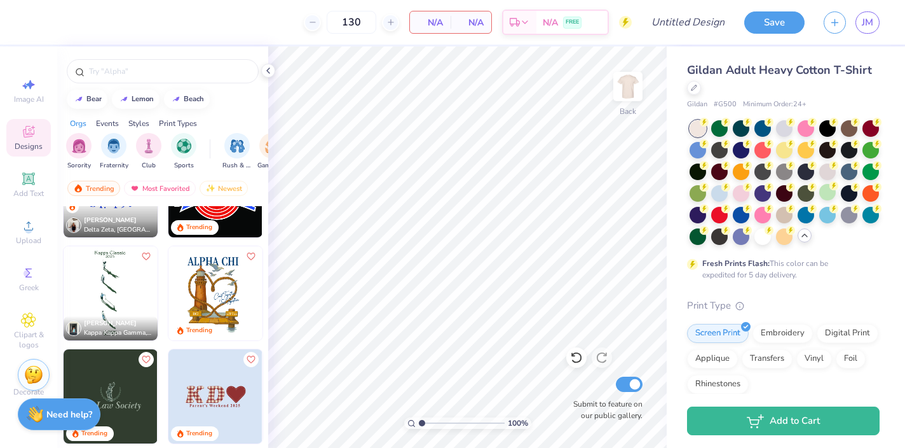
scroll to position [3056, 0]
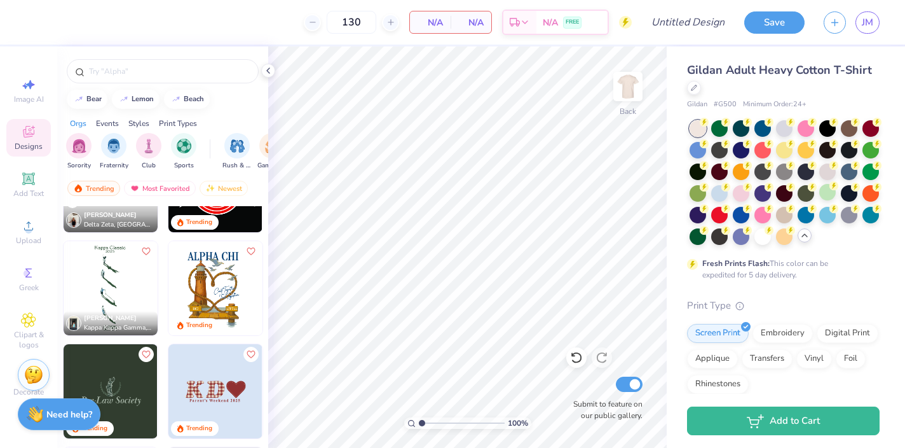
click at [215, 381] on img at bounding box center [215, 391] width 94 height 94
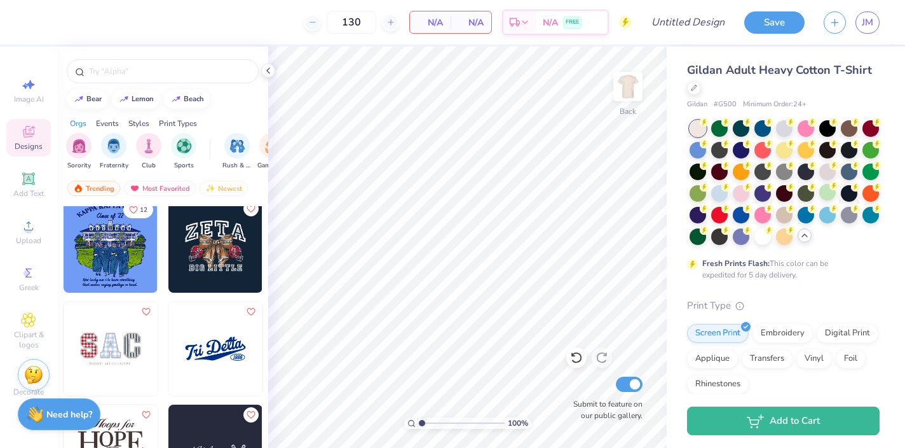
scroll to position [4233, 0]
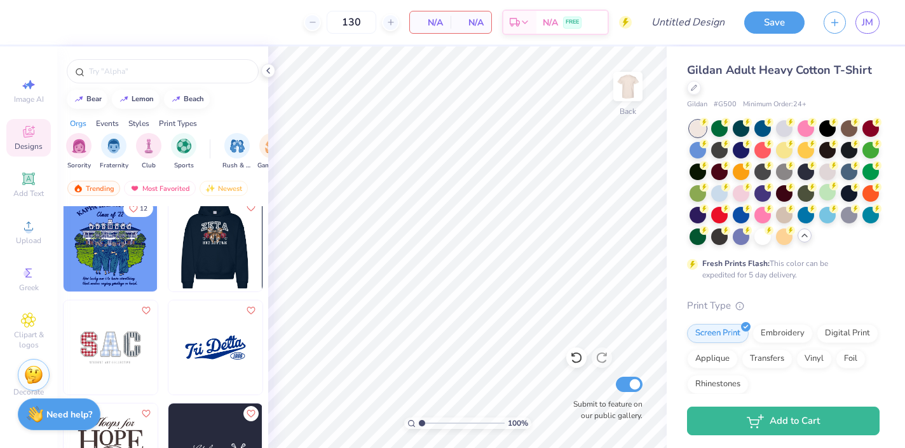
click at [168, 238] on img at bounding box center [121, 244] width 94 height 94
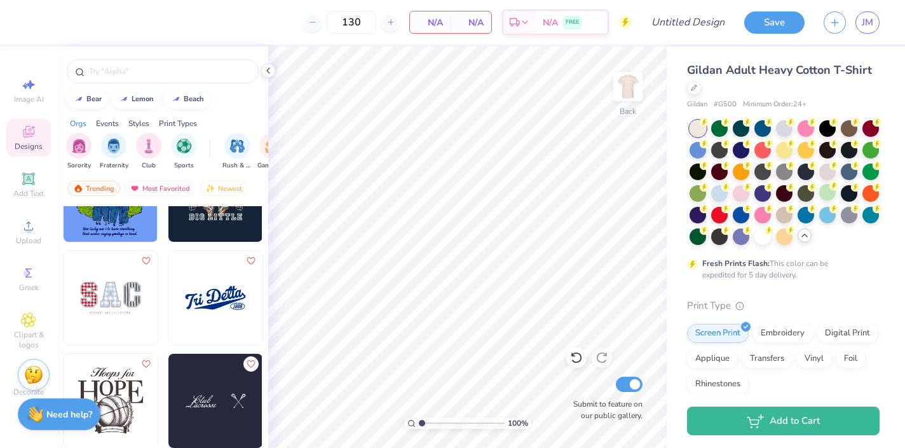
scroll to position [4289, 0]
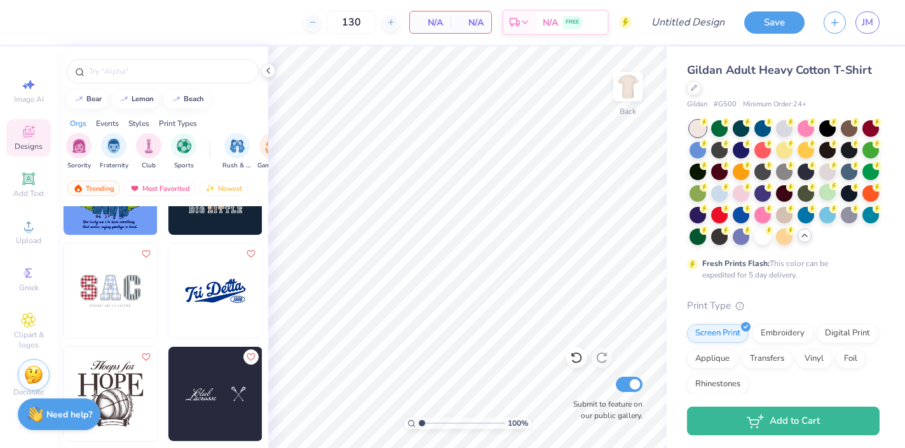
click at [198, 291] on img at bounding box center [215, 291] width 94 height 94
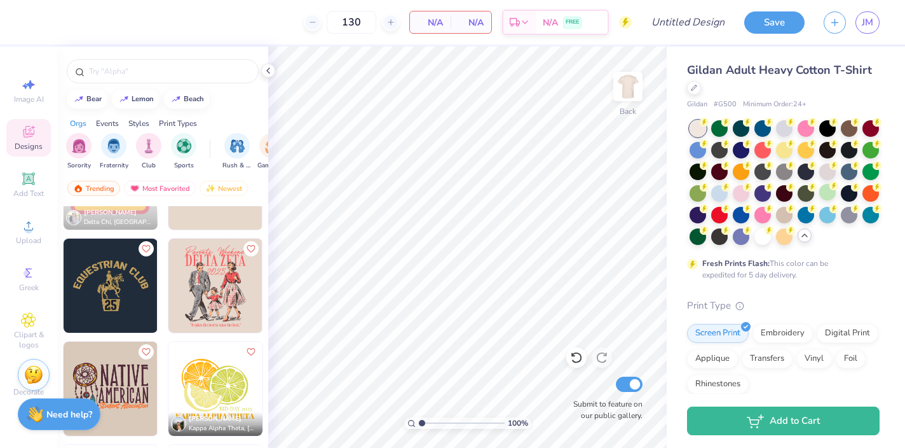
scroll to position [5430, 0]
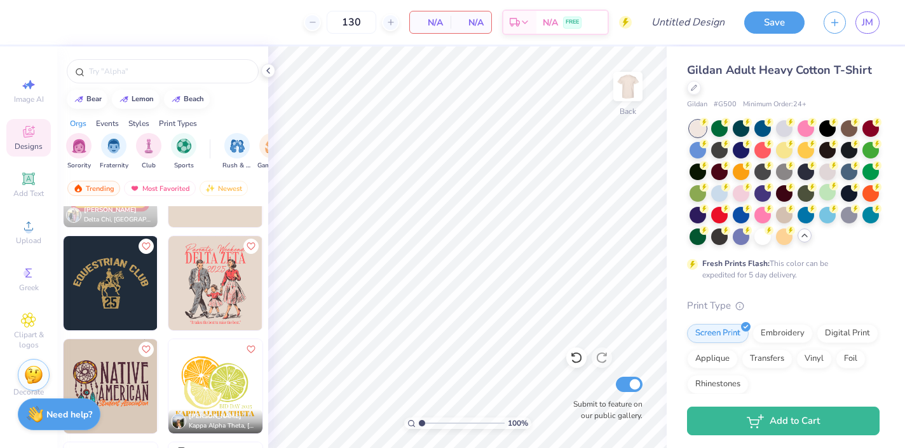
click at [223, 281] on img at bounding box center [215, 283] width 94 height 94
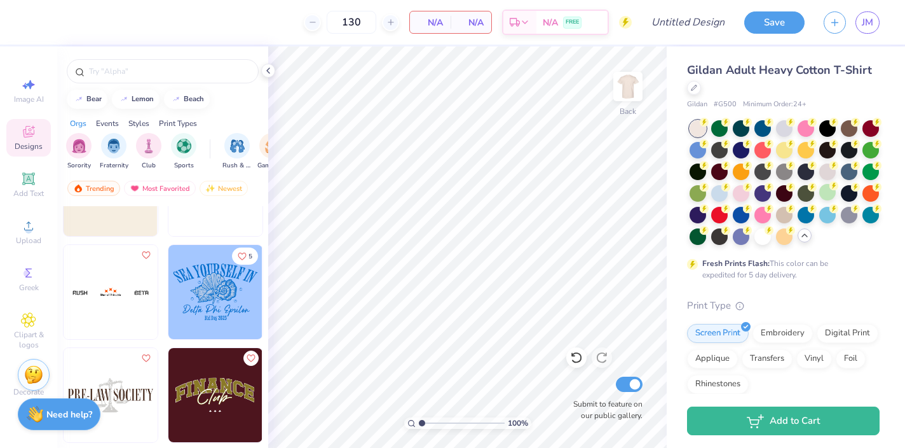
scroll to position [5851, 0]
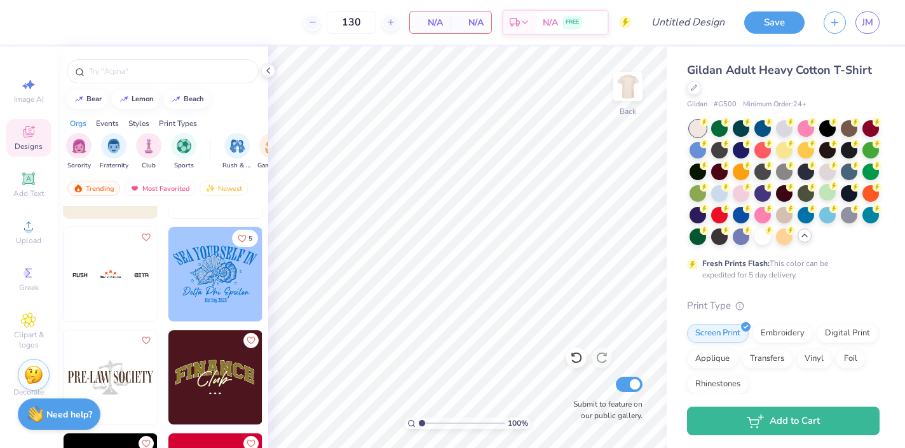
click at [210, 264] on img at bounding box center [215, 274] width 94 height 94
